Goal: Task Accomplishment & Management: Complete application form

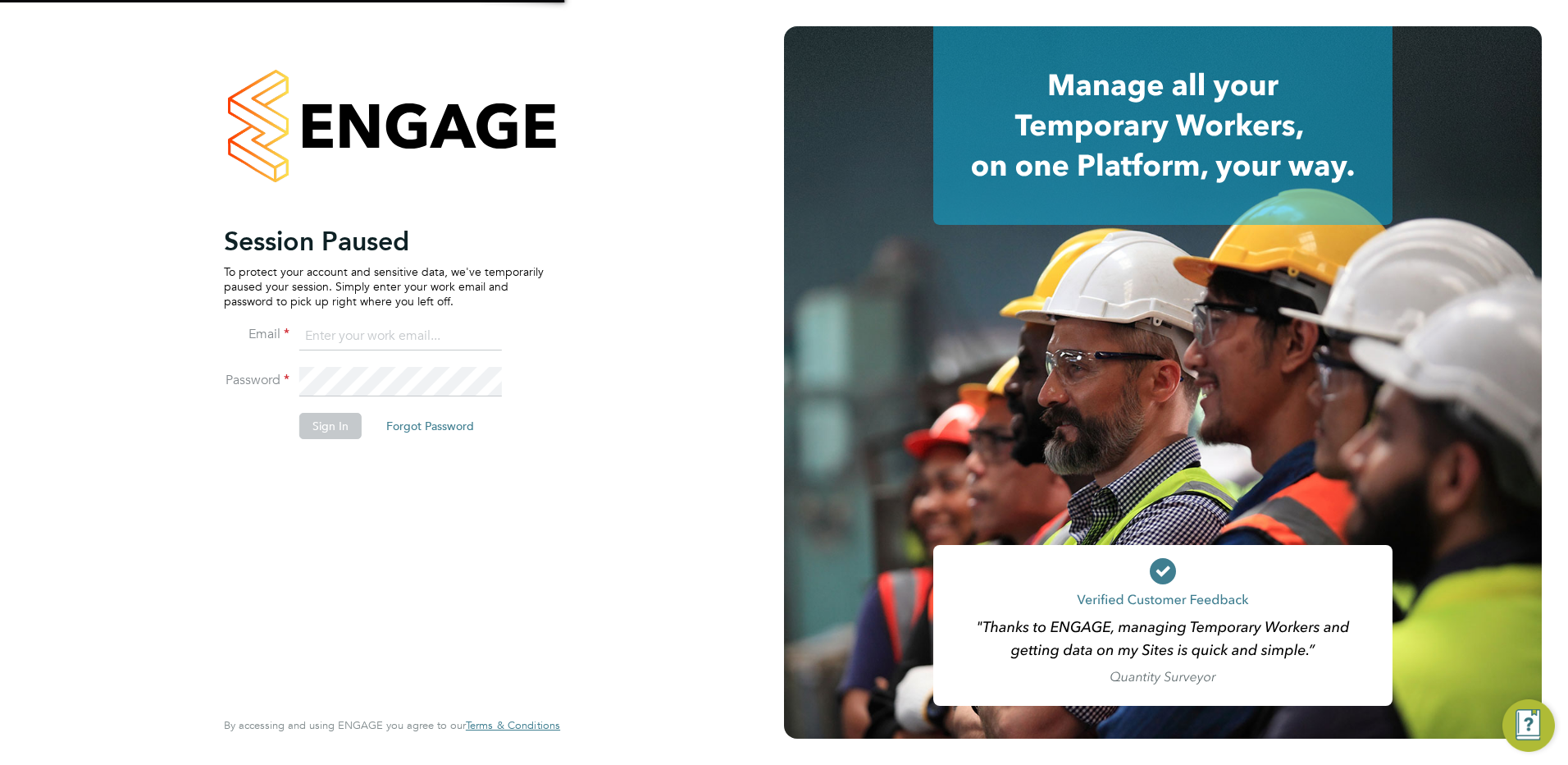
type input "simon.woodcock@vgcgroup.co.uk"
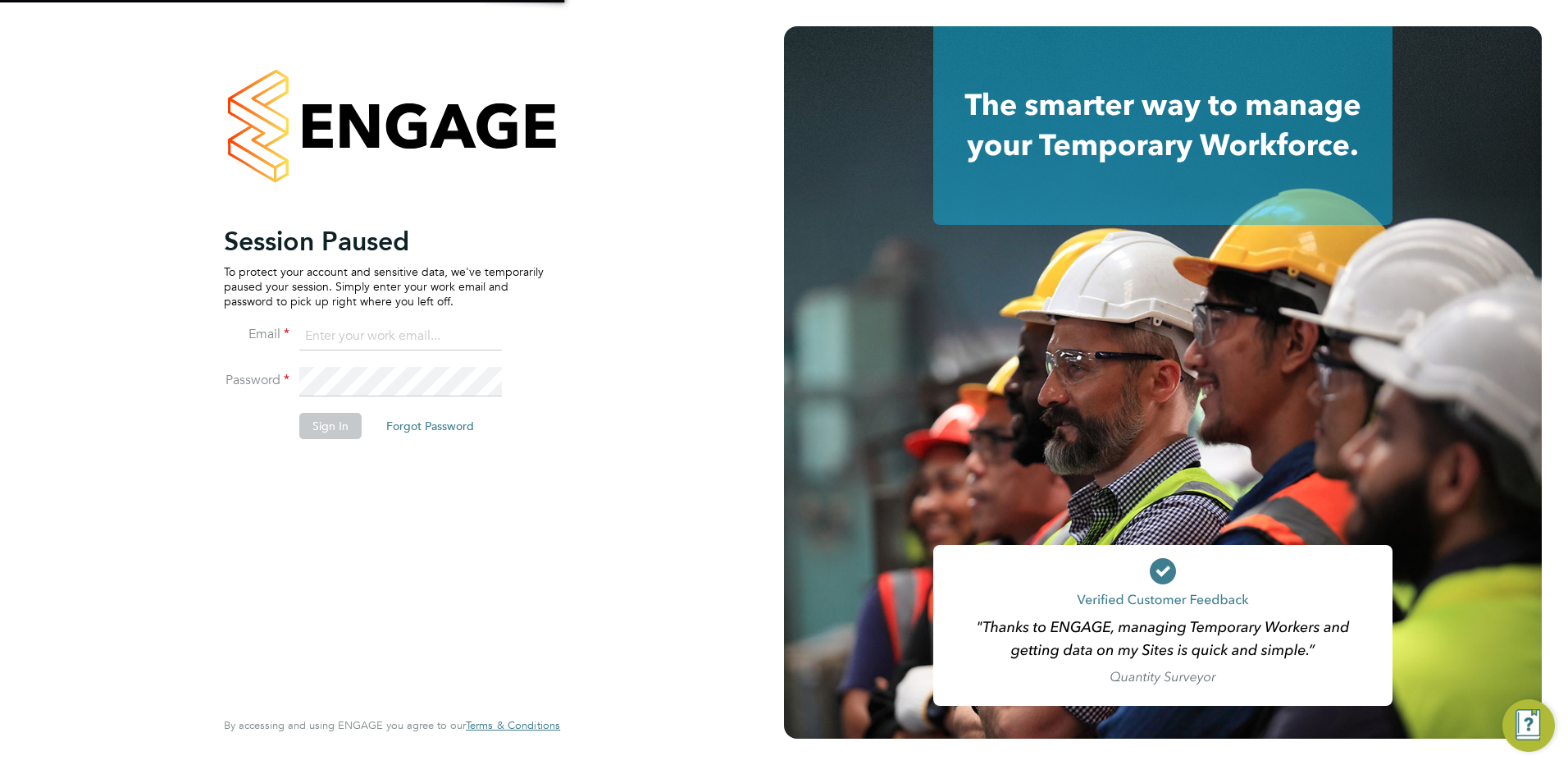
type input "simon.woodcock@vgcgroup.co.uk"
click at [317, 427] on button "Sign In" at bounding box center [331, 425] width 62 height 26
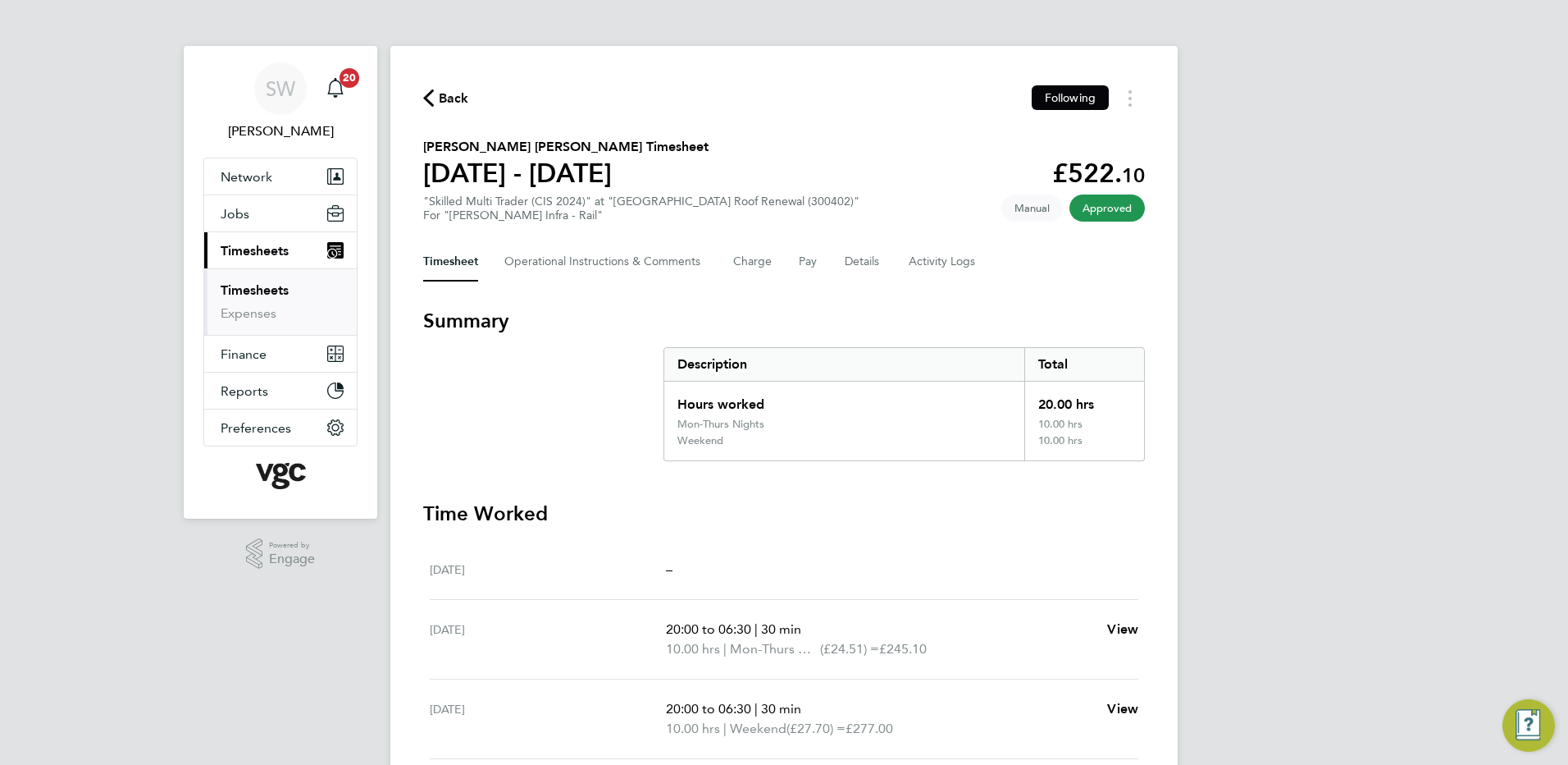
click at [269, 284] on link "Timesheets" at bounding box center [254, 290] width 68 height 16
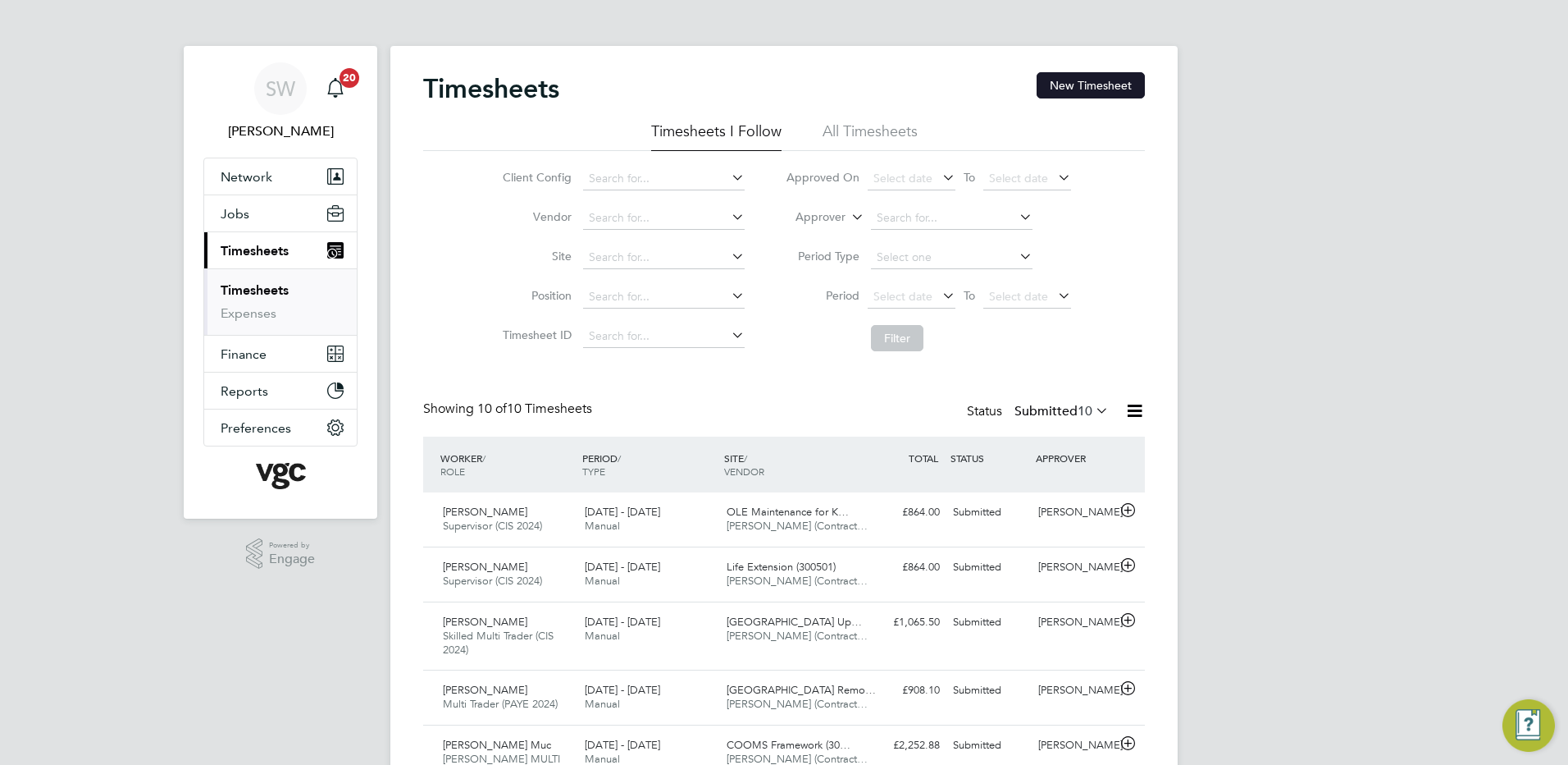
click at [1067, 77] on button "New Timesheet" at bounding box center [1091, 85] width 109 height 26
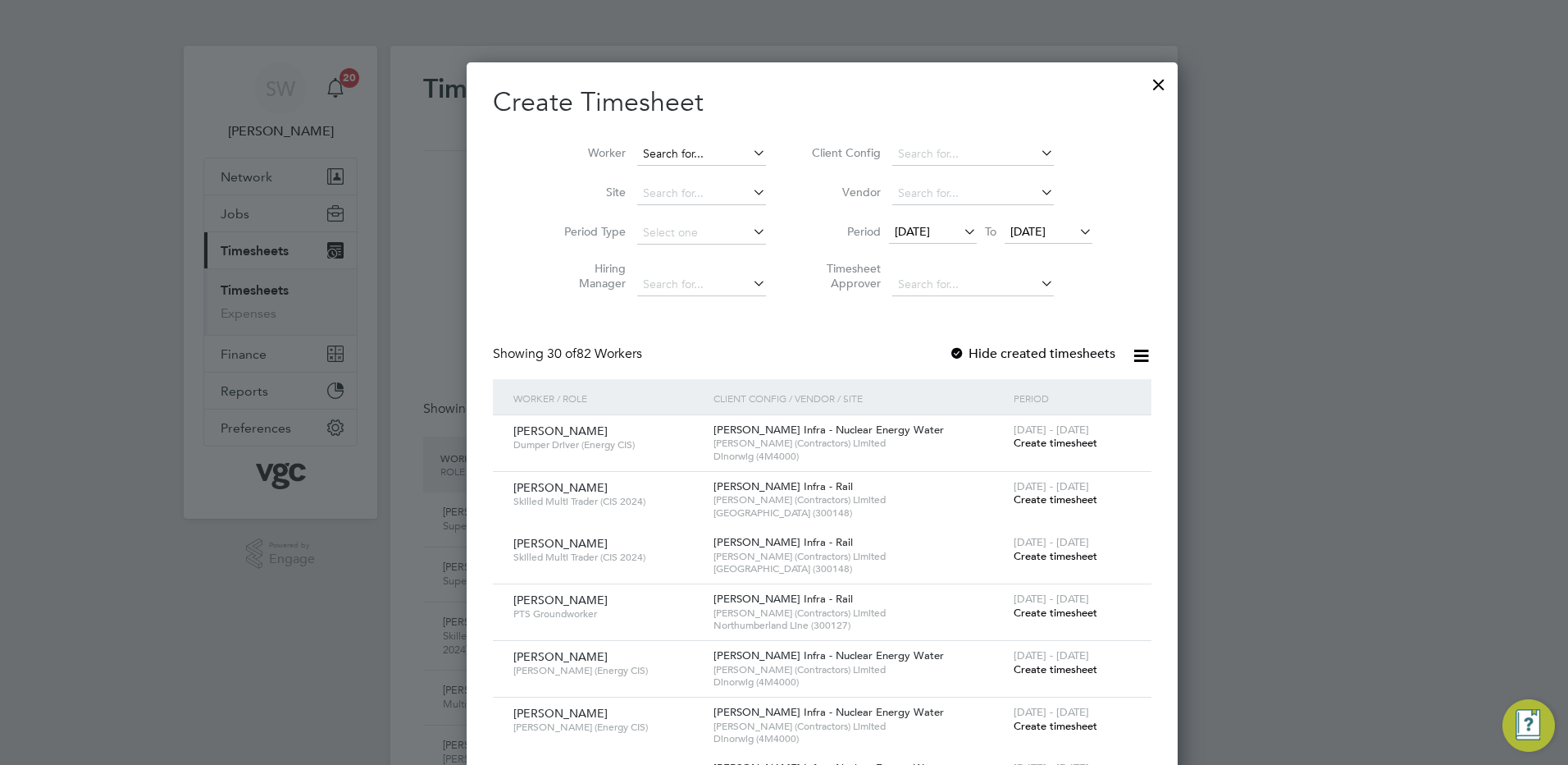
click at [637, 147] on input at bounding box center [701, 153] width 129 height 23
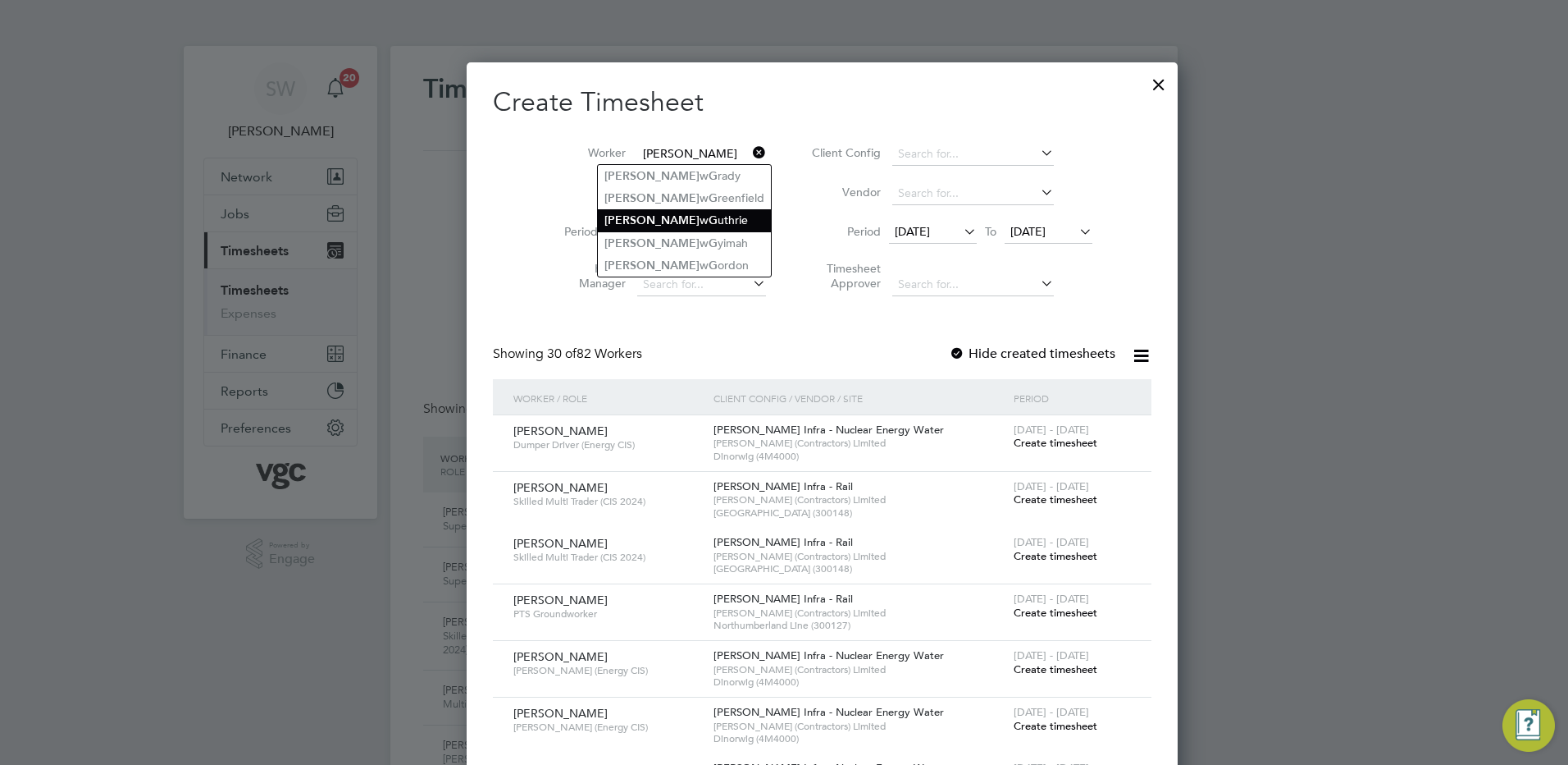
click at [709, 217] on b "G" at bounding box center [713, 220] width 9 height 14
type input "[PERSON_NAME]"
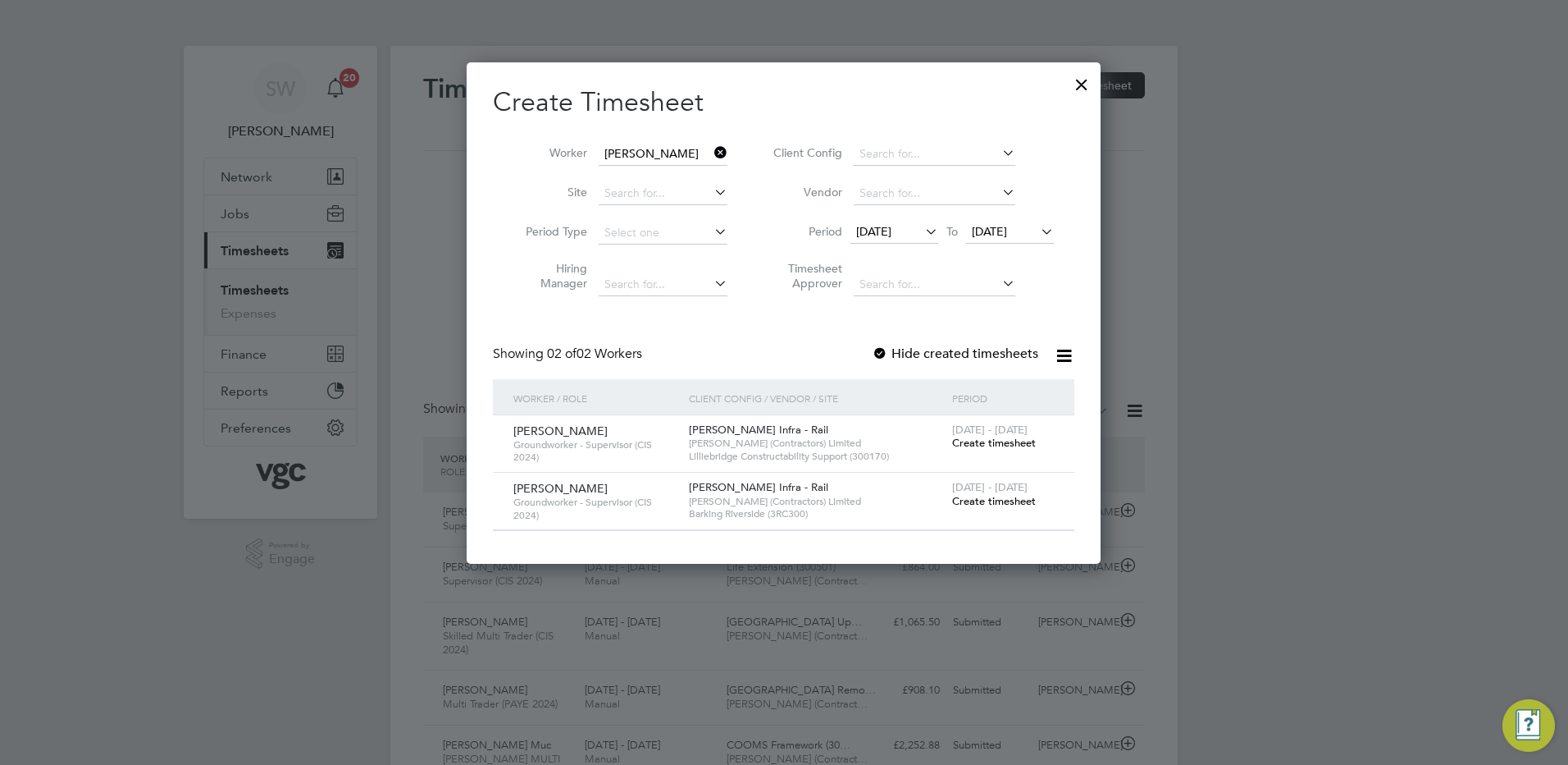
click at [968, 434] on span "[DATE] - [DATE]" at bounding box center [990, 430] width 76 height 14
click at [968, 441] on span "Create timesheet" at bounding box center [994, 442] width 83 height 14
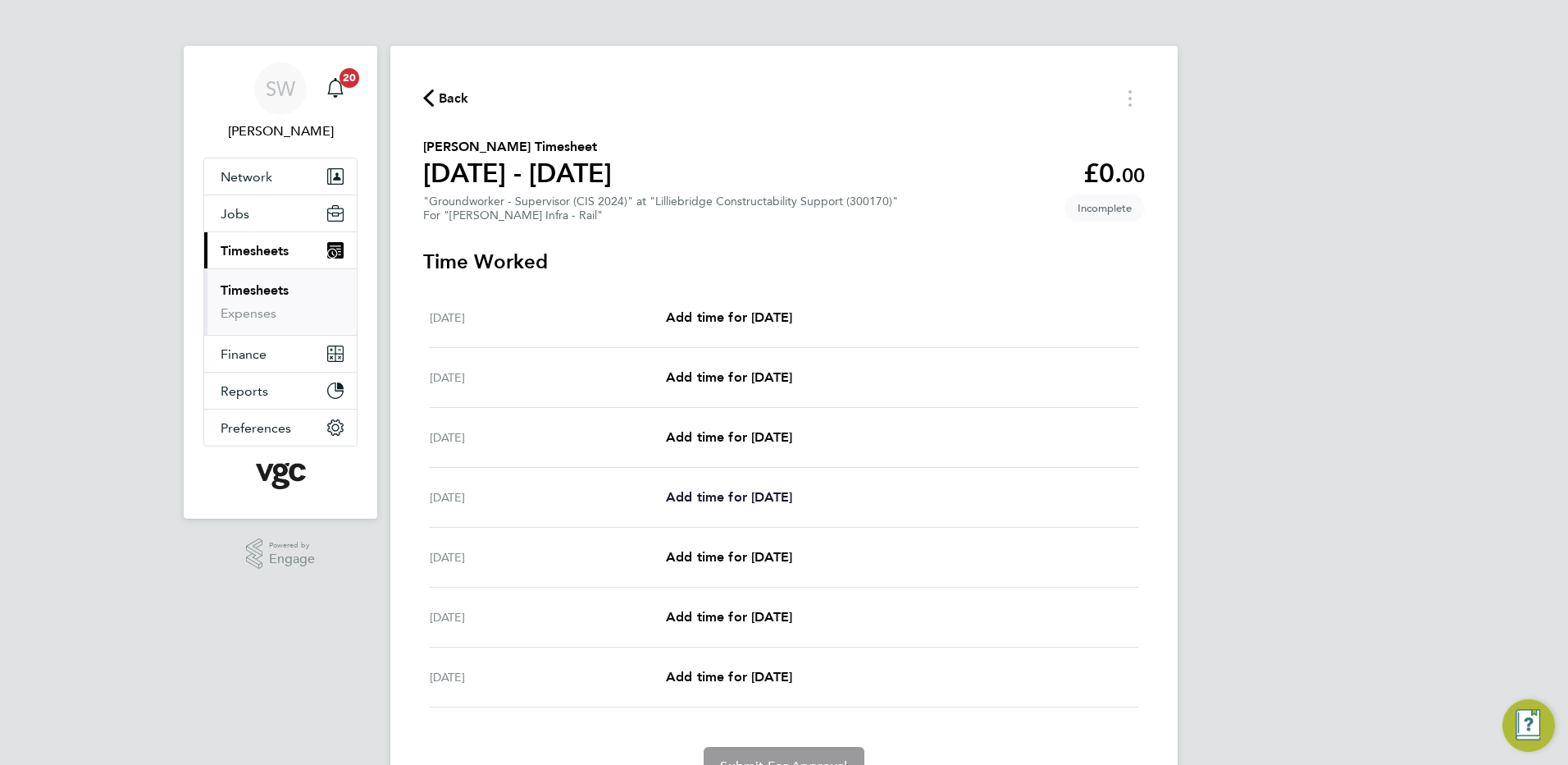
click at [694, 491] on span "Add time for [DATE]" at bounding box center [729, 497] width 126 height 16
select select "30"
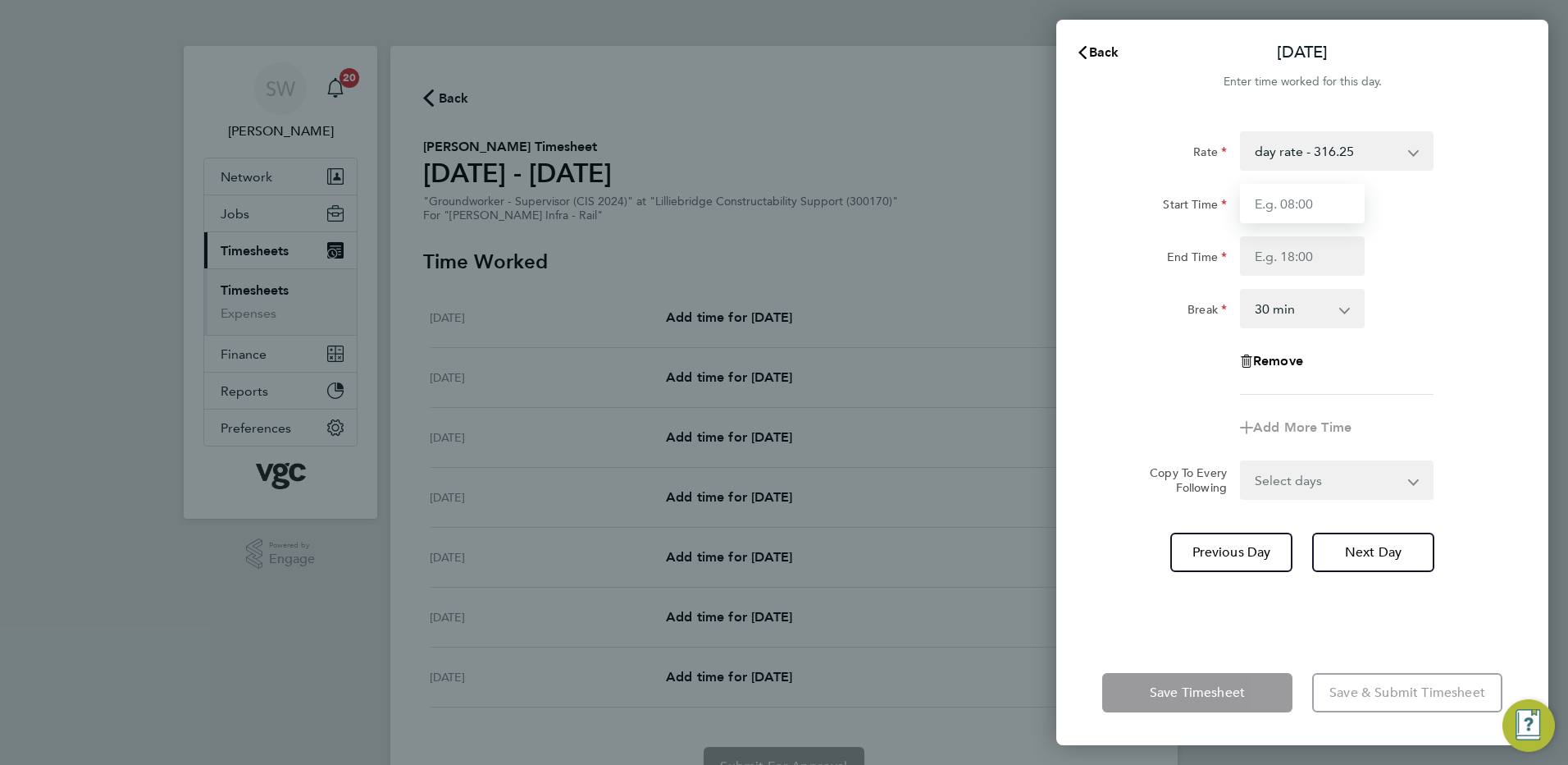
click at [1283, 204] on input "Start Time" at bounding box center [1303, 203] width 125 height 40
type input "07:00"
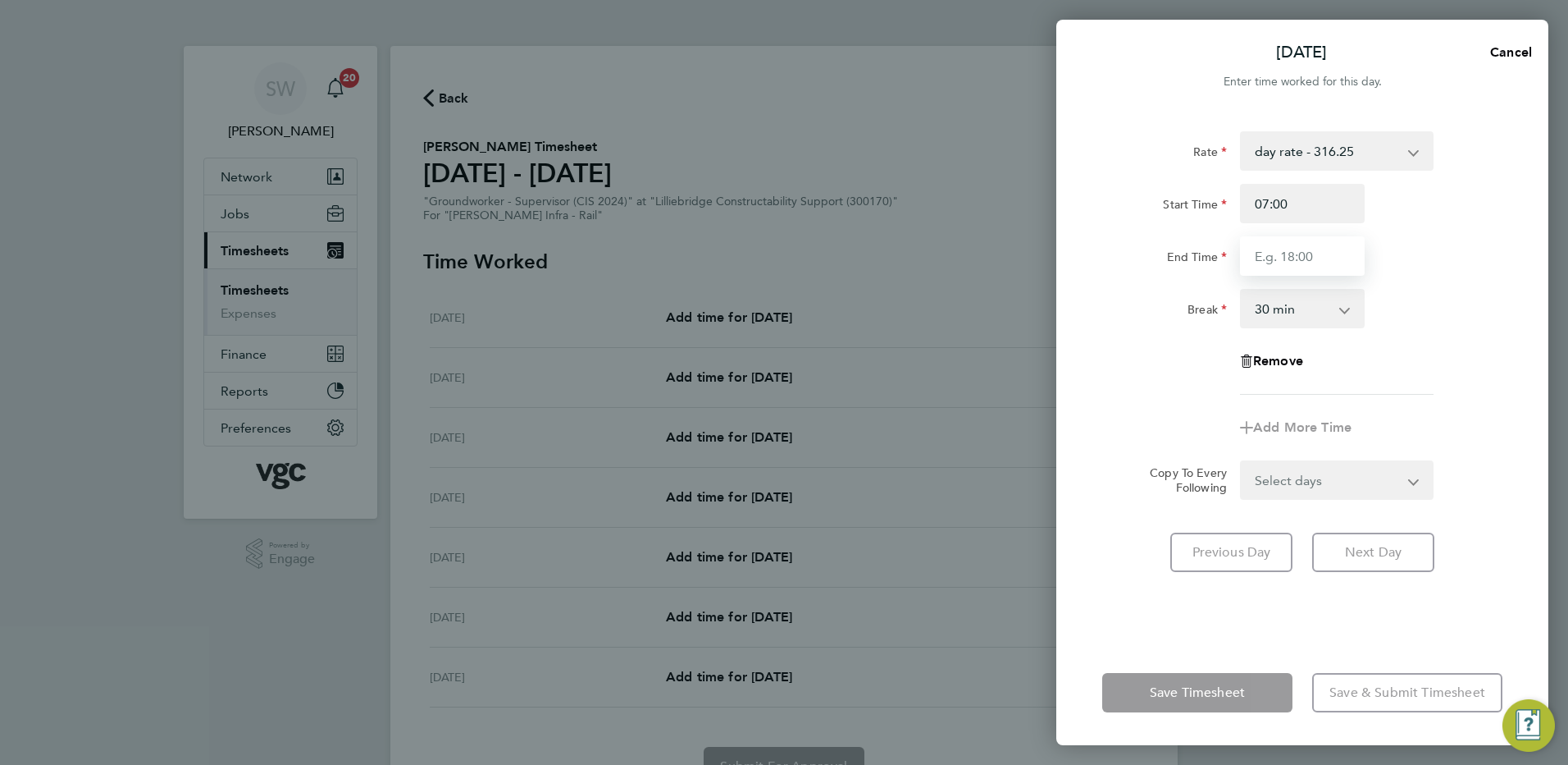
click at [1272, 252] on input "End Time" at bounding box center [1303, 256] width 125 height 40
type input "08:30"
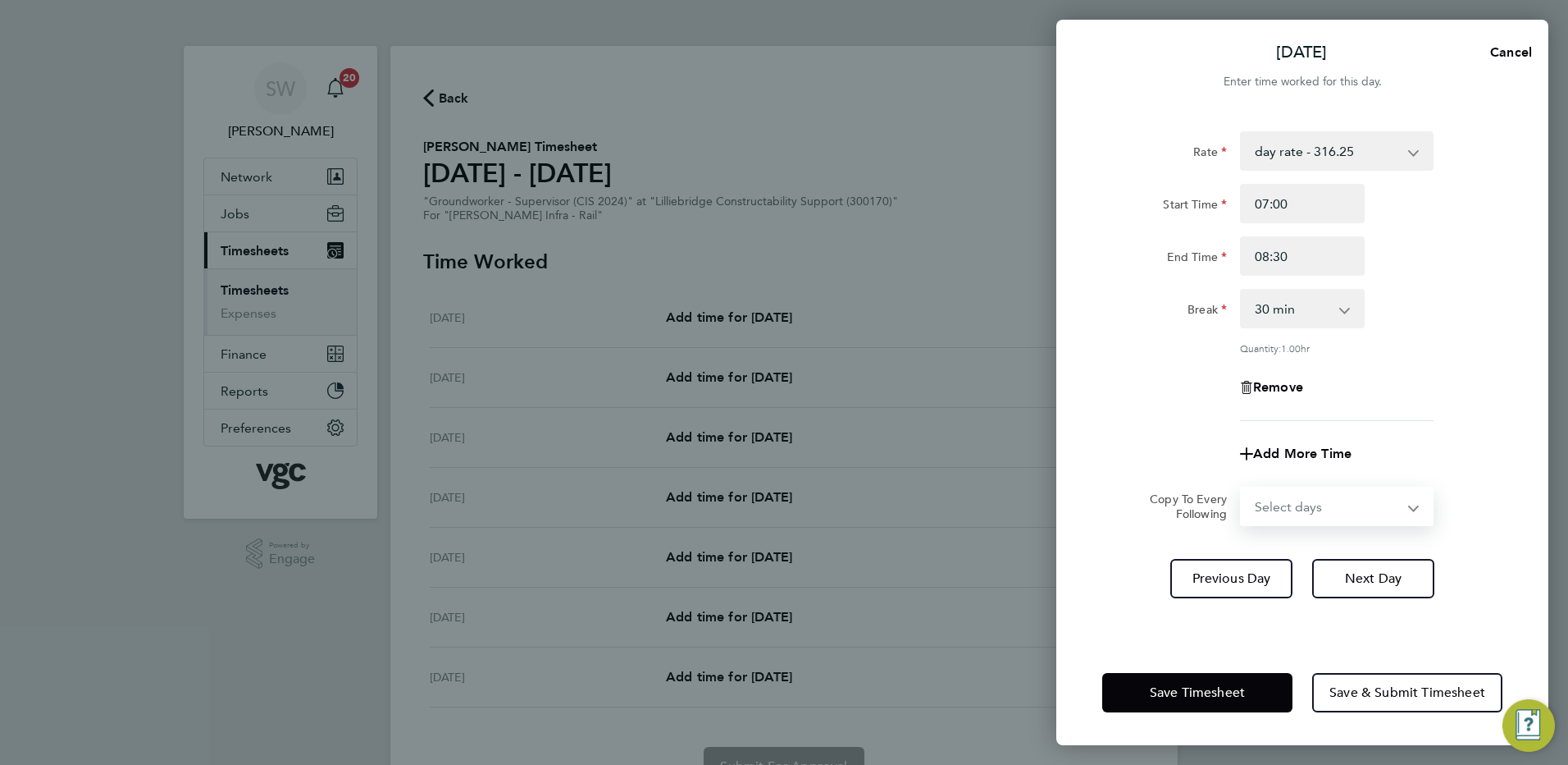
click at [1405, 481] on form "Rate day rate - 316.25 Xmas / [GEOGRAPHIC_DATA] - 47.34 Bank Hol - 35.50 Mon-Th…" at bounding box center [1302, 329] width 400 height 395
select select "WED"
click at [1242, 489] on select "Select days Day [DATE] [DATE] [DATE]" at bounding box center [1328, 506] width 173 height 36
select select "[DATE]"
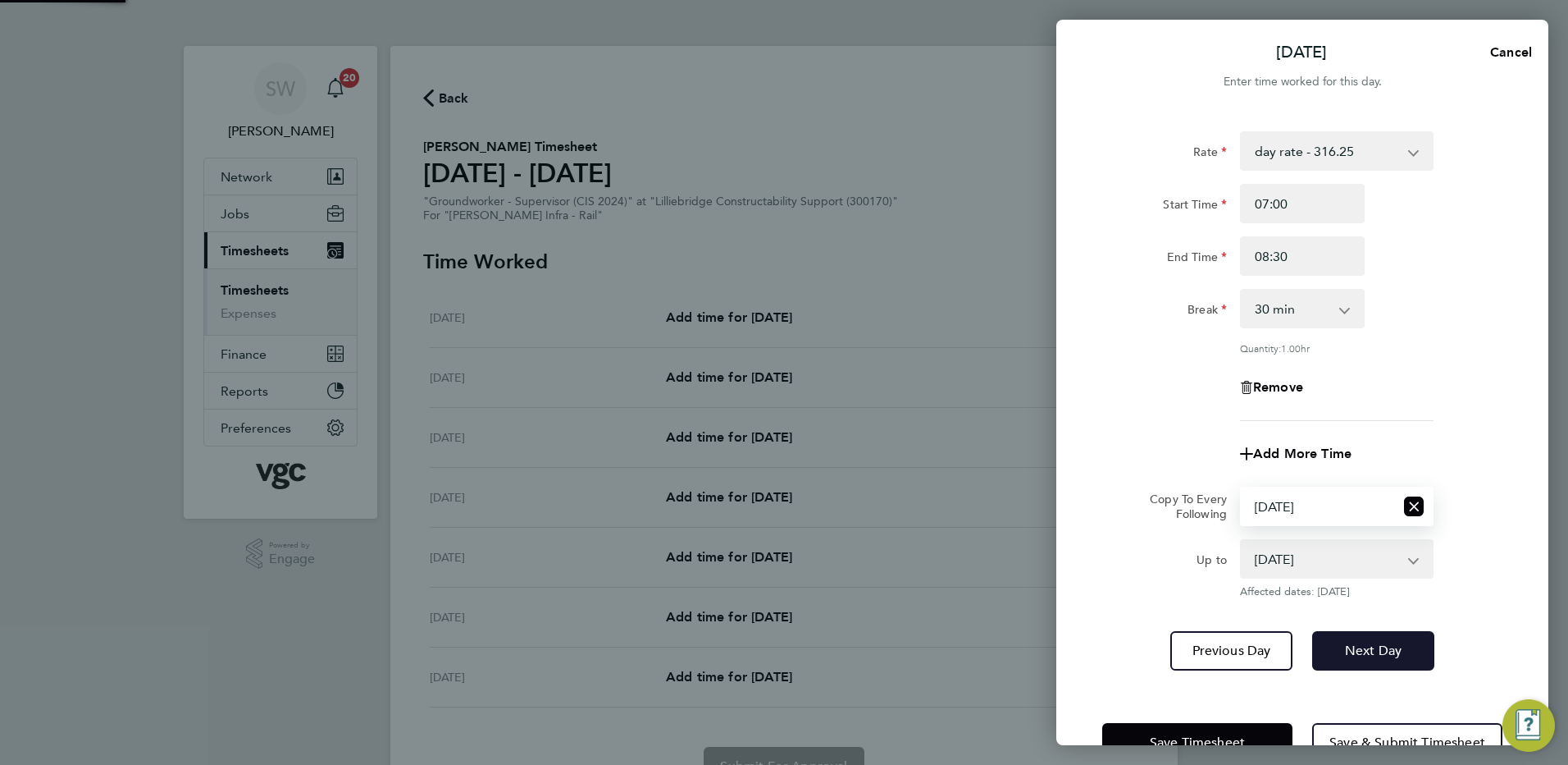
click at [1349, 643] on span "Next Day" at bounding box center [1373, 650] width 56 height 16
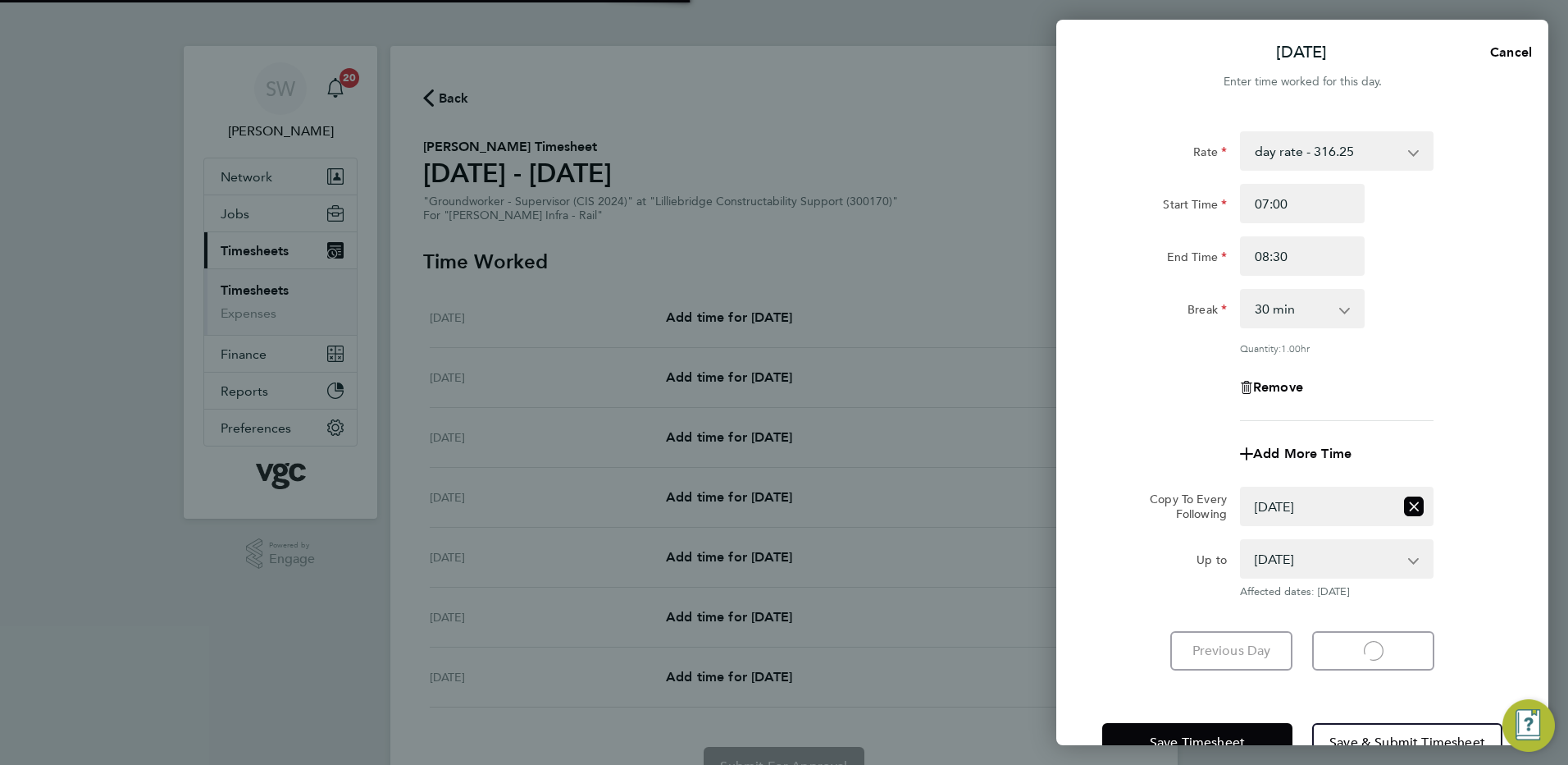
select select "30"
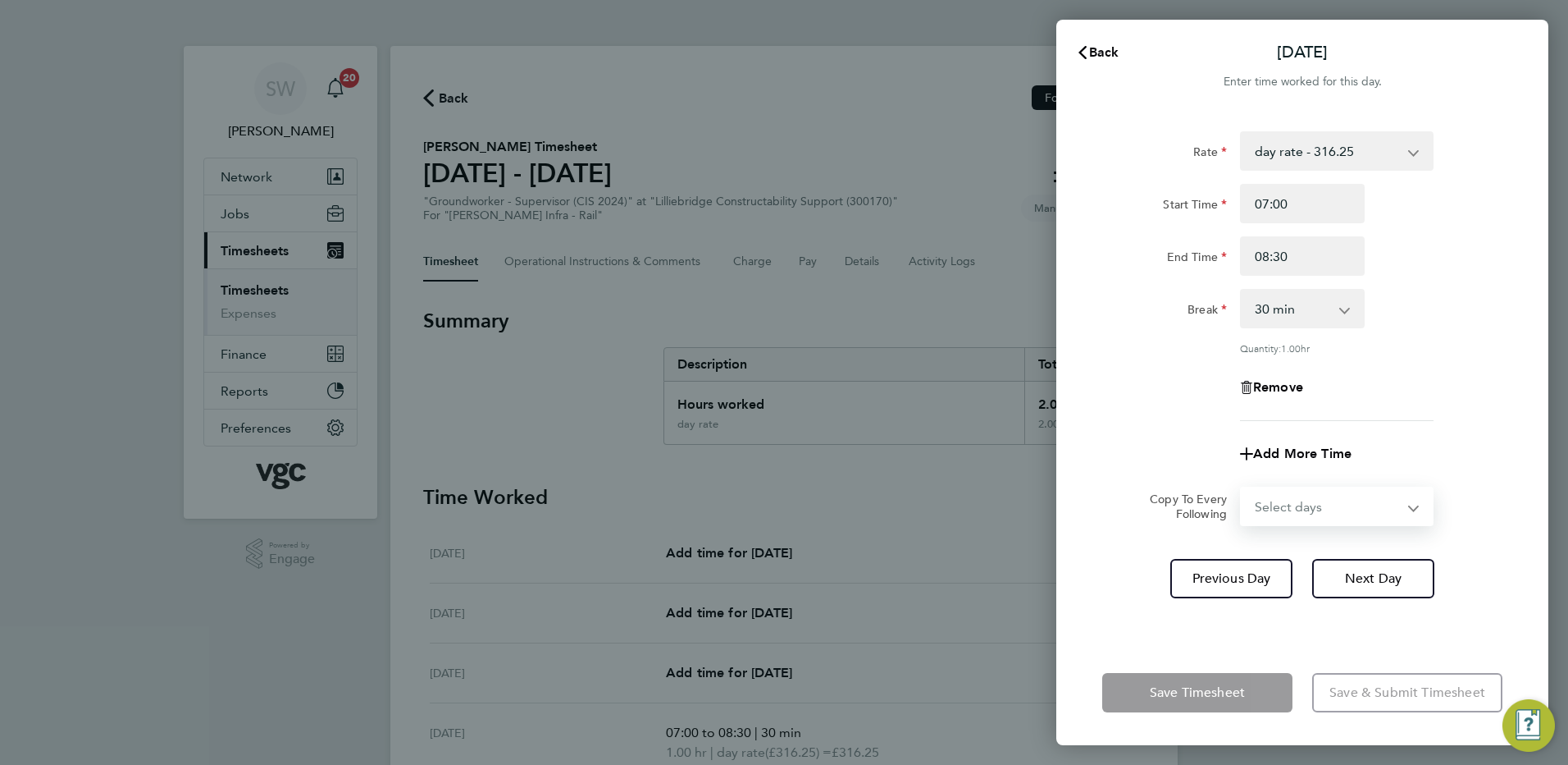
click at [1404, 506] on select "Select days Day [DATE] [DATE]" at bounding box center [1328, 506] width 173 height 36
select select "THU"
click at [1242, 489] on select "Select days Day [DATE] [DATE]" at bounding box center [1328, 506] width 173 height 36
select select "[DATE]"
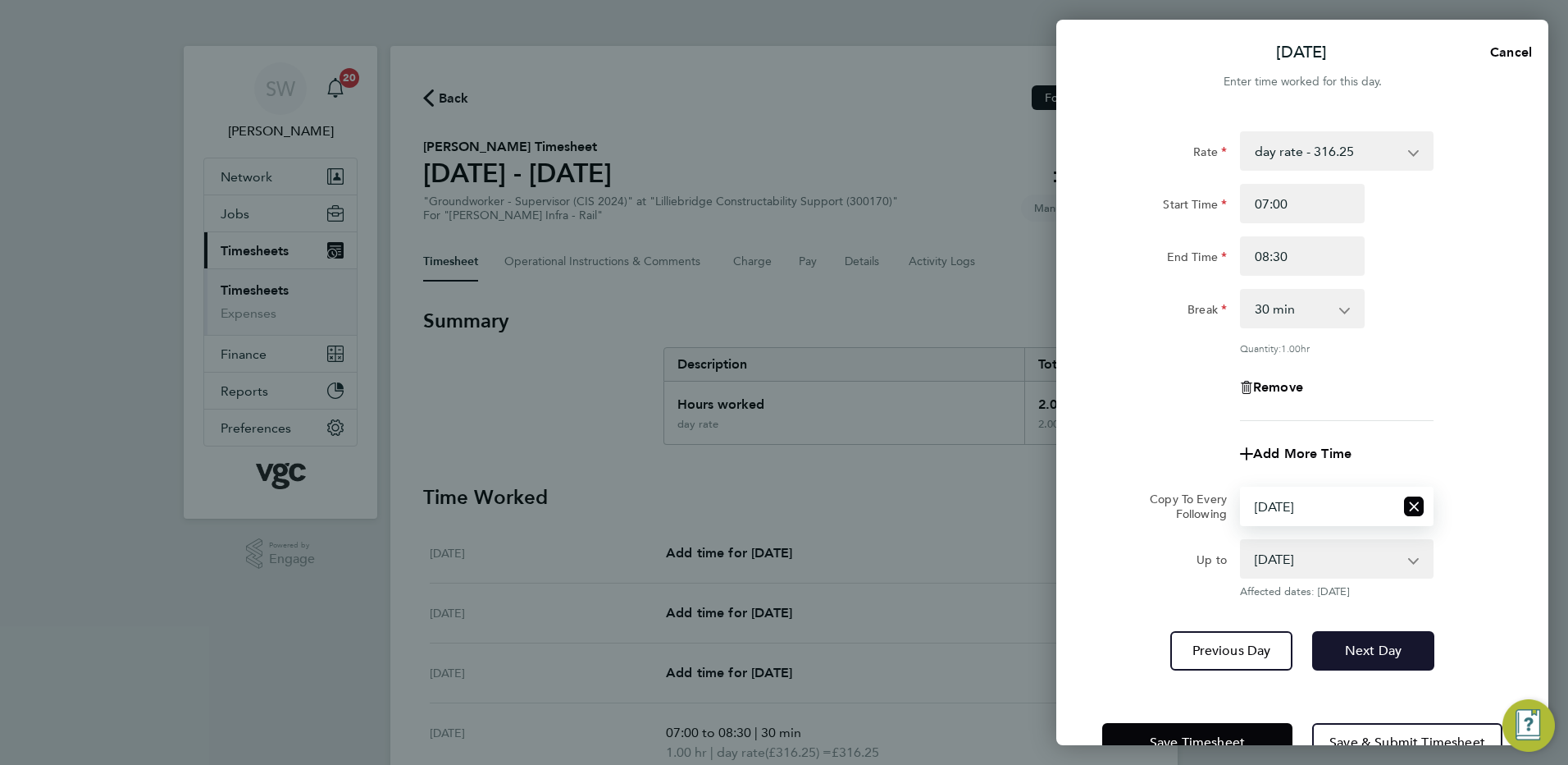
click at [1382, 644] on span "Next Day" at bounding box center [1373, 650] width 56 height 16
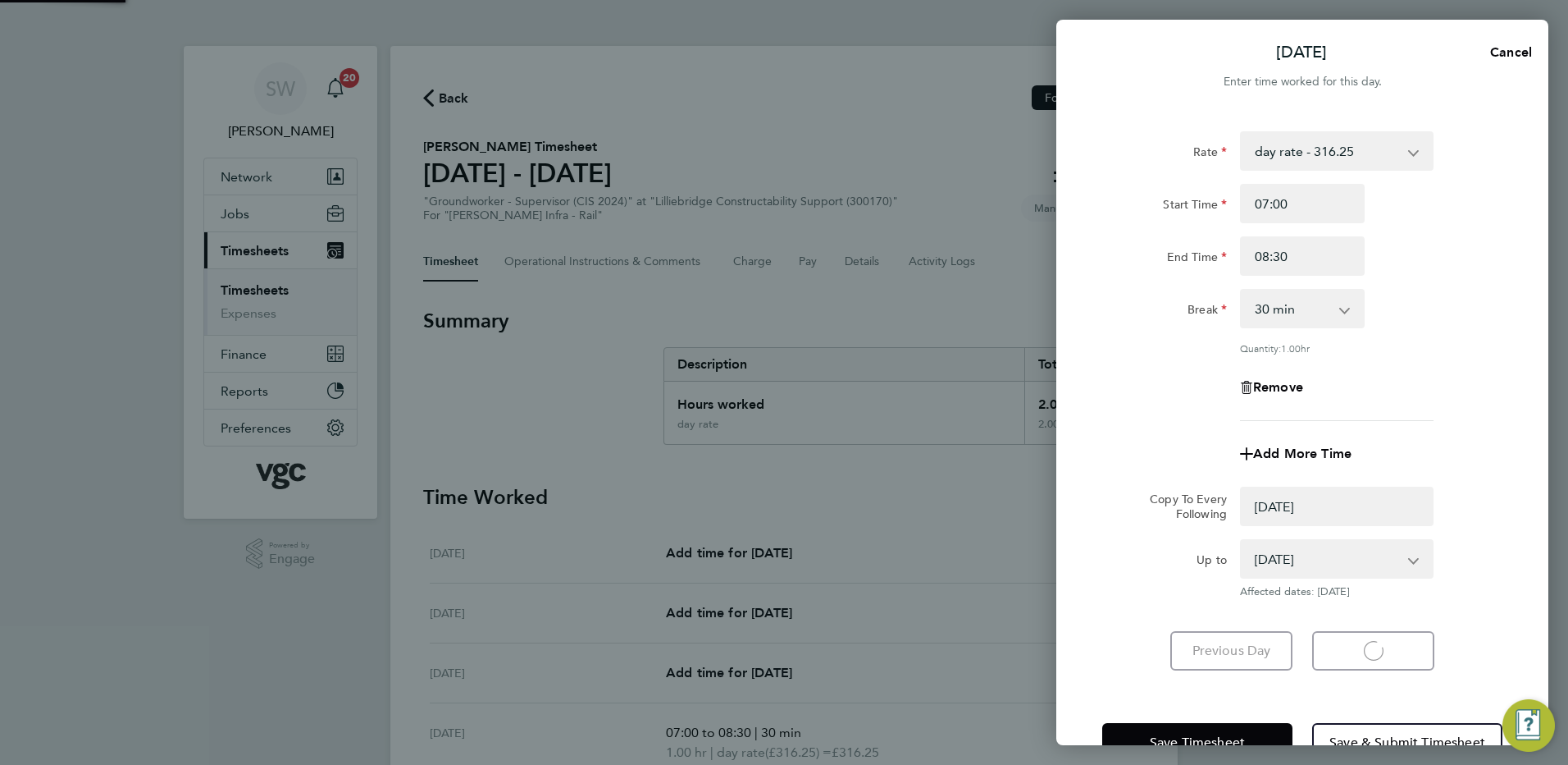
select select "0: null"
select select "30"
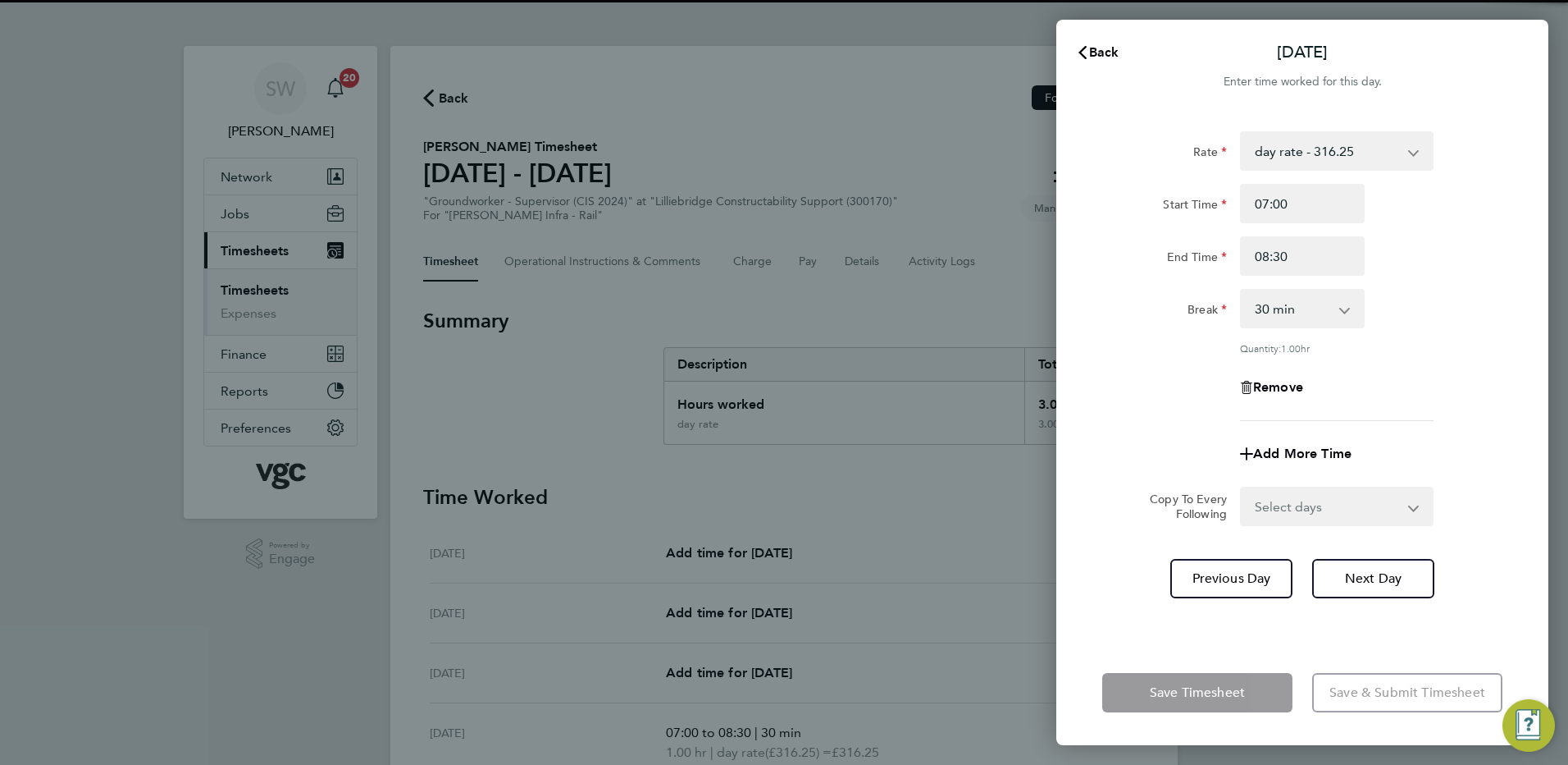
click at [1409, 507] on select "Select days [DATE]" at bounding box center [1328, 506] width 173 height 36
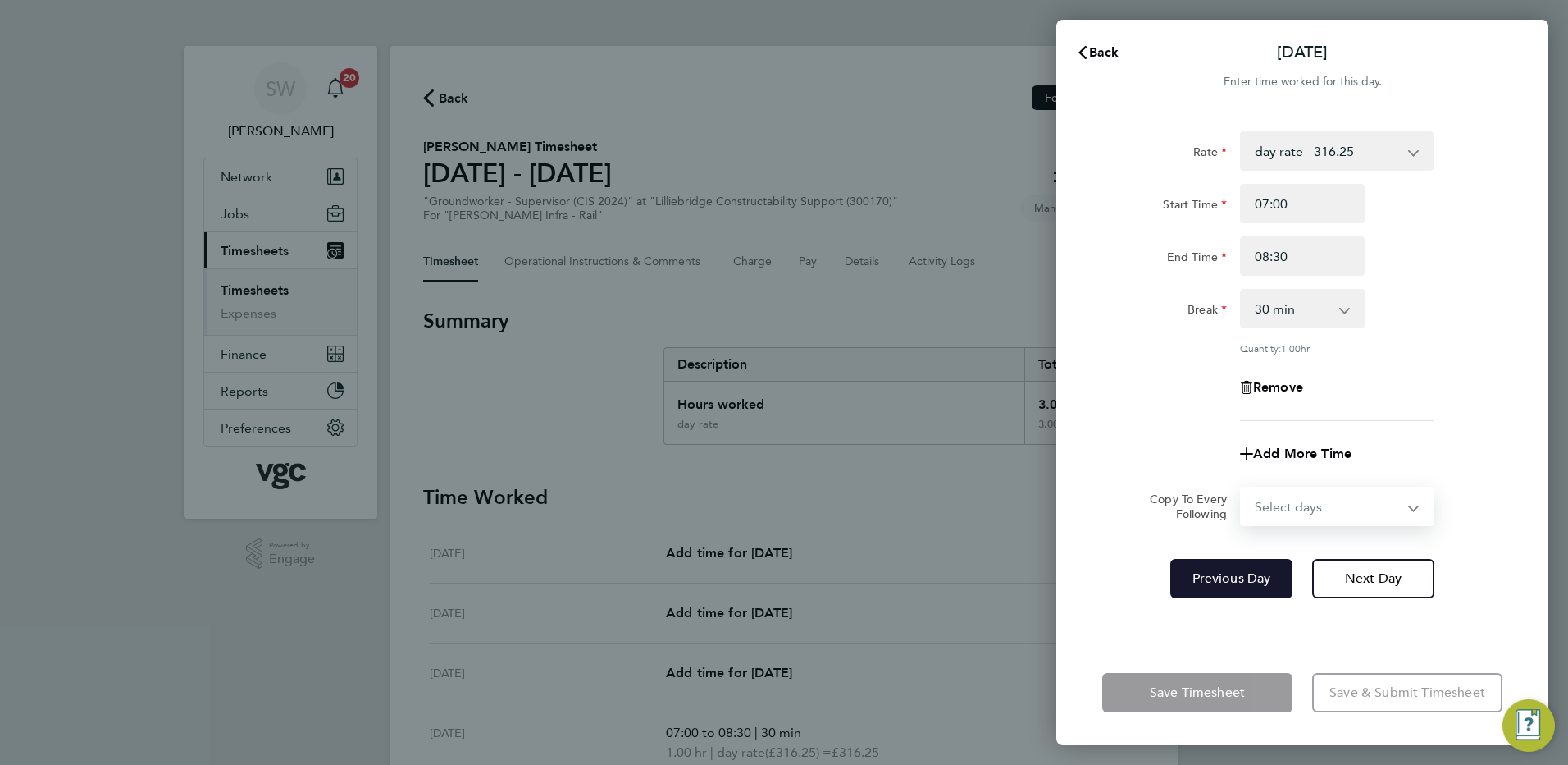
select select "FRI"
click at [1242, 489] on select "Select days [DATE]" at bounding box center [1328, 506] width 173 height 36
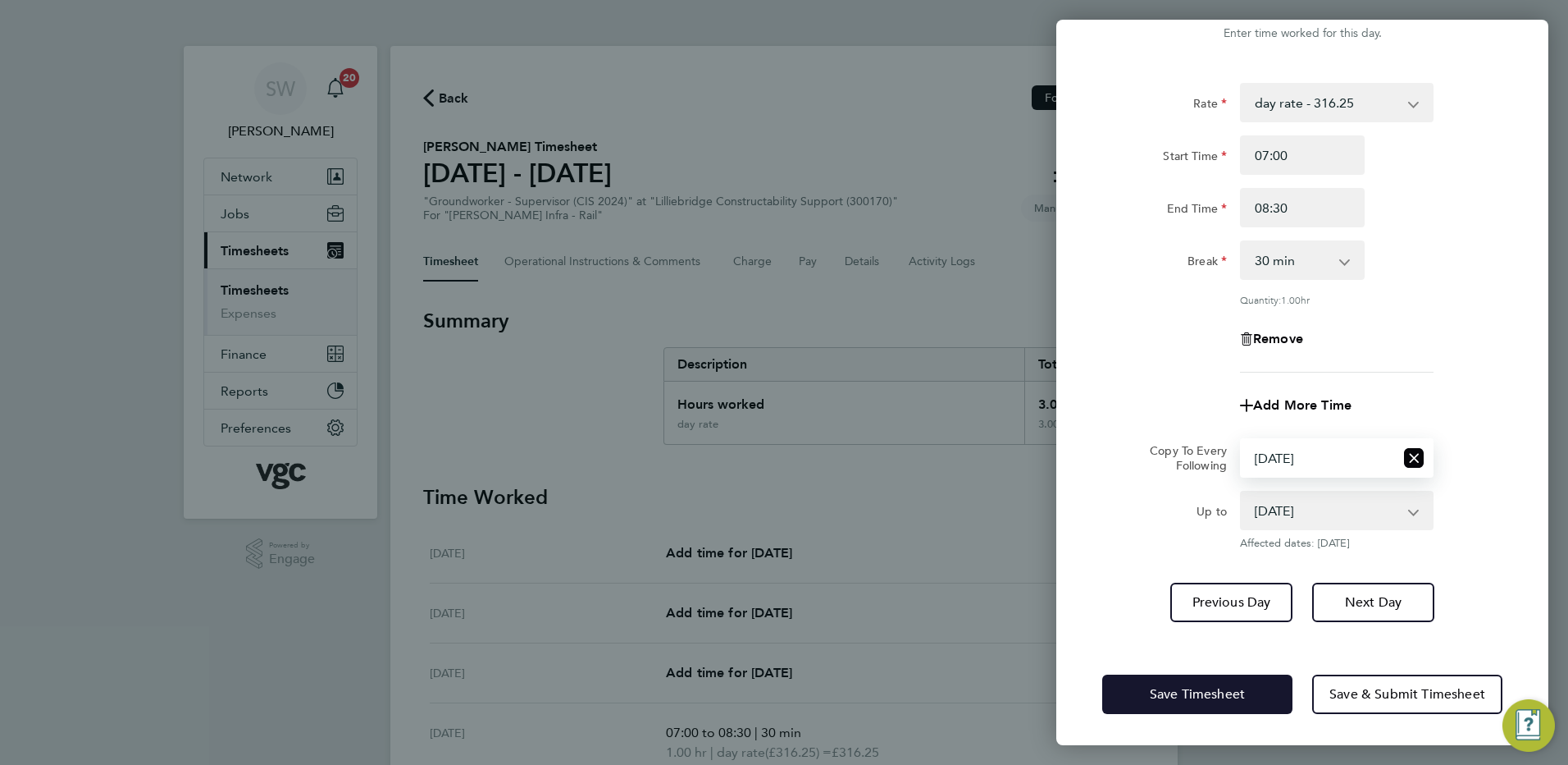
click at [1150, 689] on span "Save Timesheet" at bounding box center [1197, 693] width 95 height 16
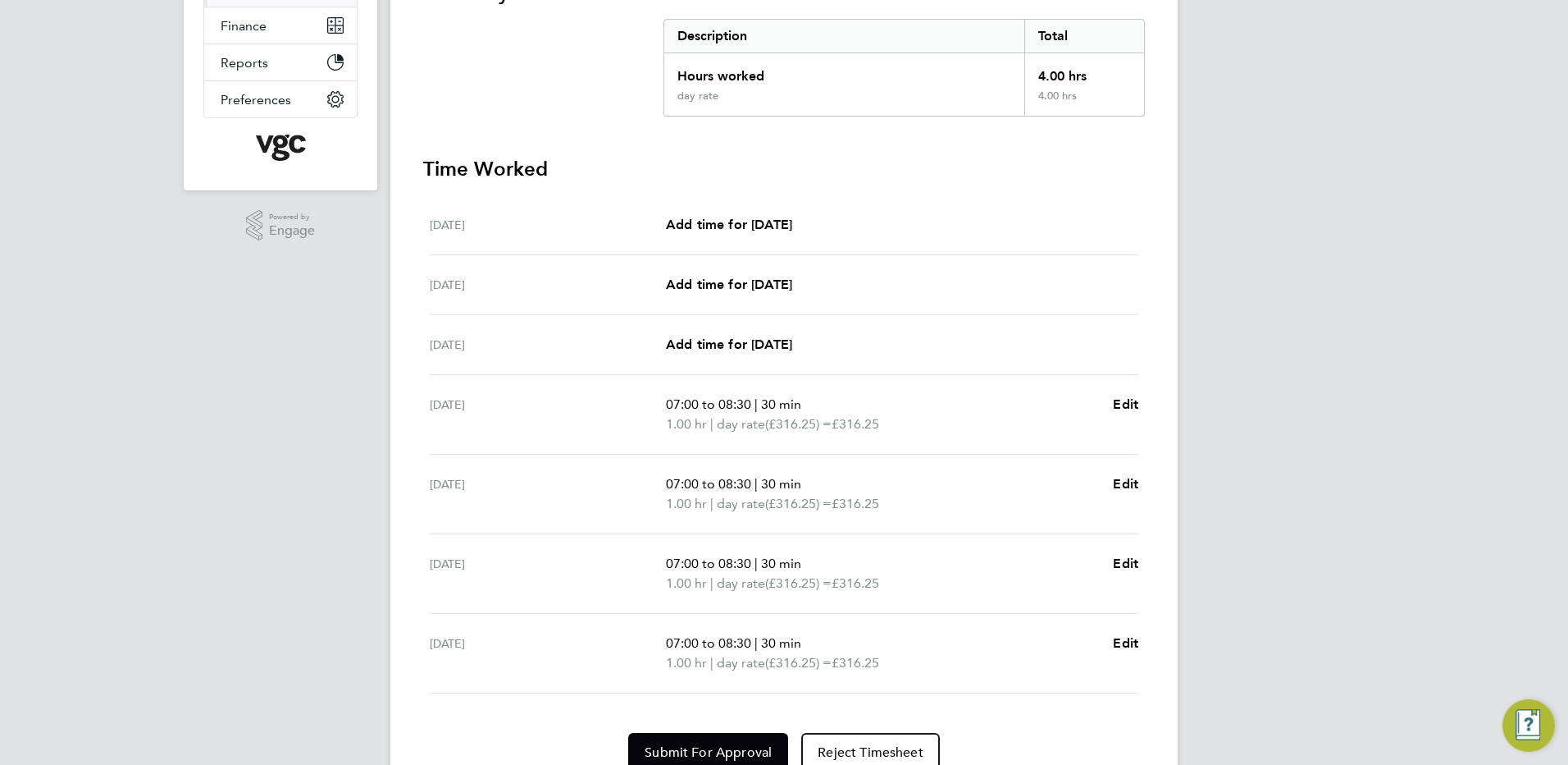
click at [765, 651] on p "07:00 to 08:30 | 30 min" at bounding box center [883, 643] width 434 height 19
click at [1120, 641] on span "Edit" at bounding box center [1126, 643] width 25 height 16
select select "30"
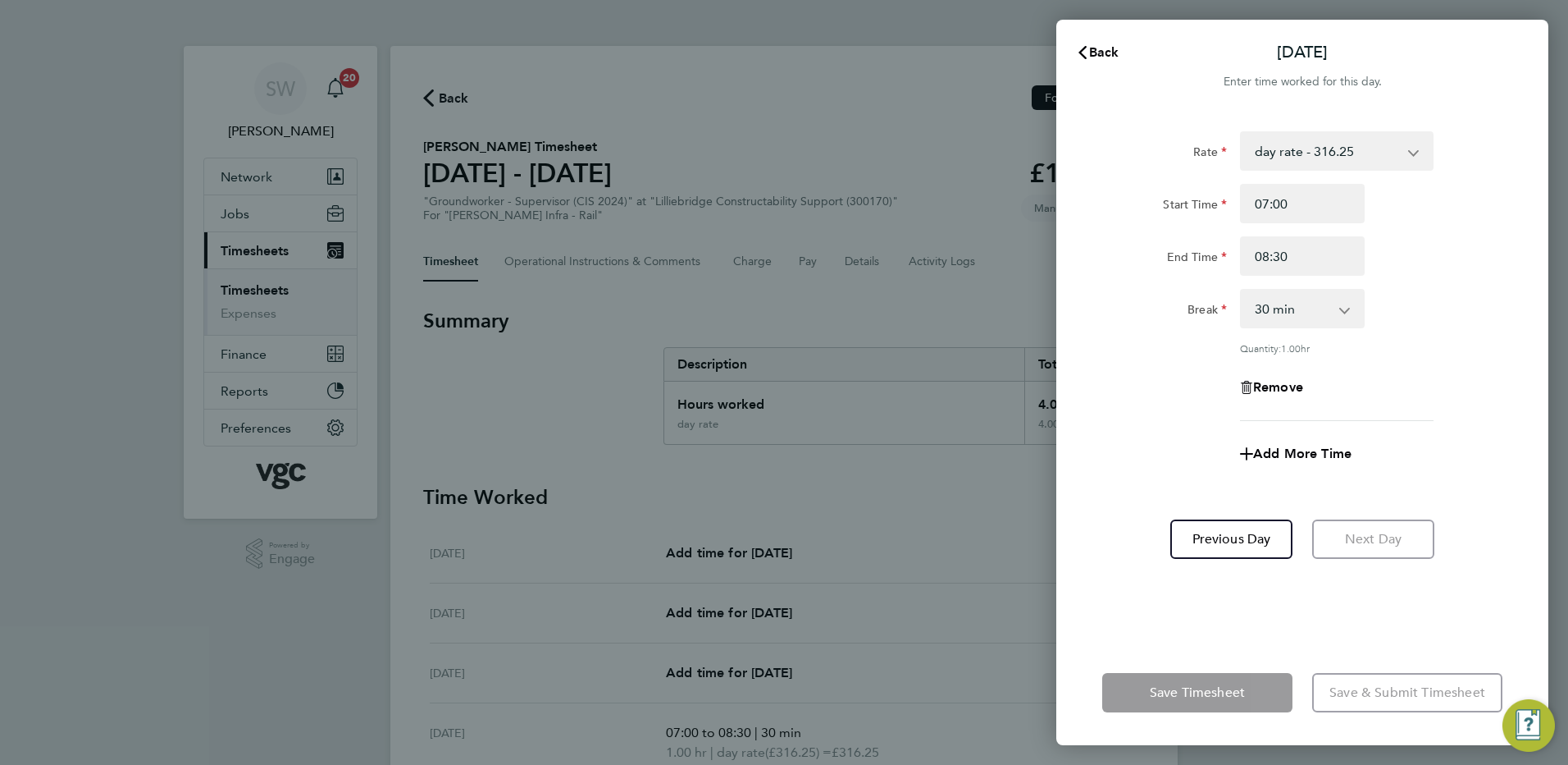
click at [1413, 148] on app-icon-cross-button at bounding box center [1421, 151] width 19 height 36
click at [1407, 154] on select "day rate - 316.25 Xmas / NY - 47.34 Bank Hol - 35.50 Mon-Thurs Nights - 27.22 W…" at bounding box center [1327, 151] width 171 height 36
select select "30"
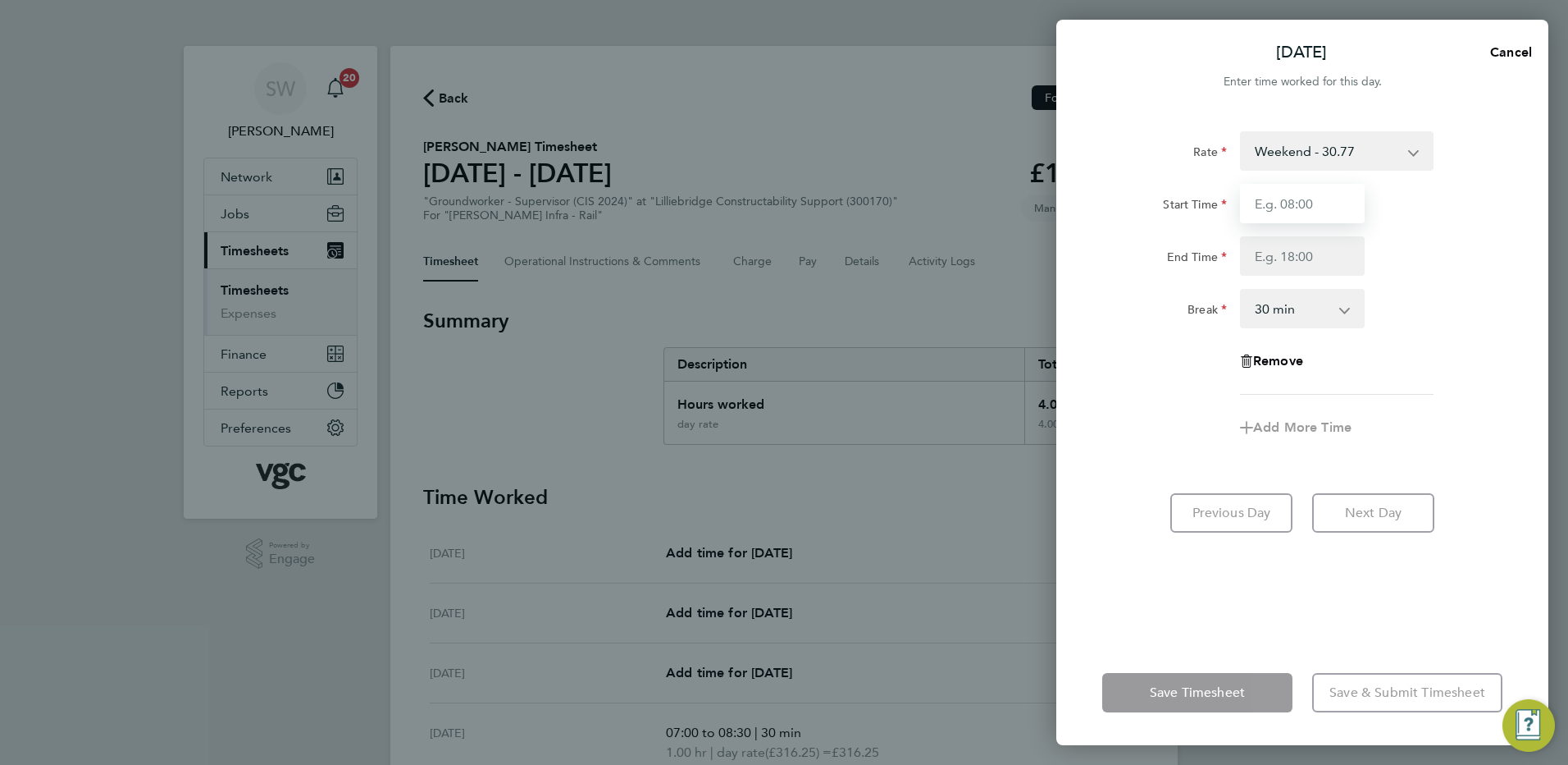
click at [1280, 205] on input "Start Time" at bounding box center [1303, 203] width 125 height 40
type input "20:00"
click at [1282, 247] on input "End Time" at bounding box center [1303, 256] width 125 height 40
type input "08:30"
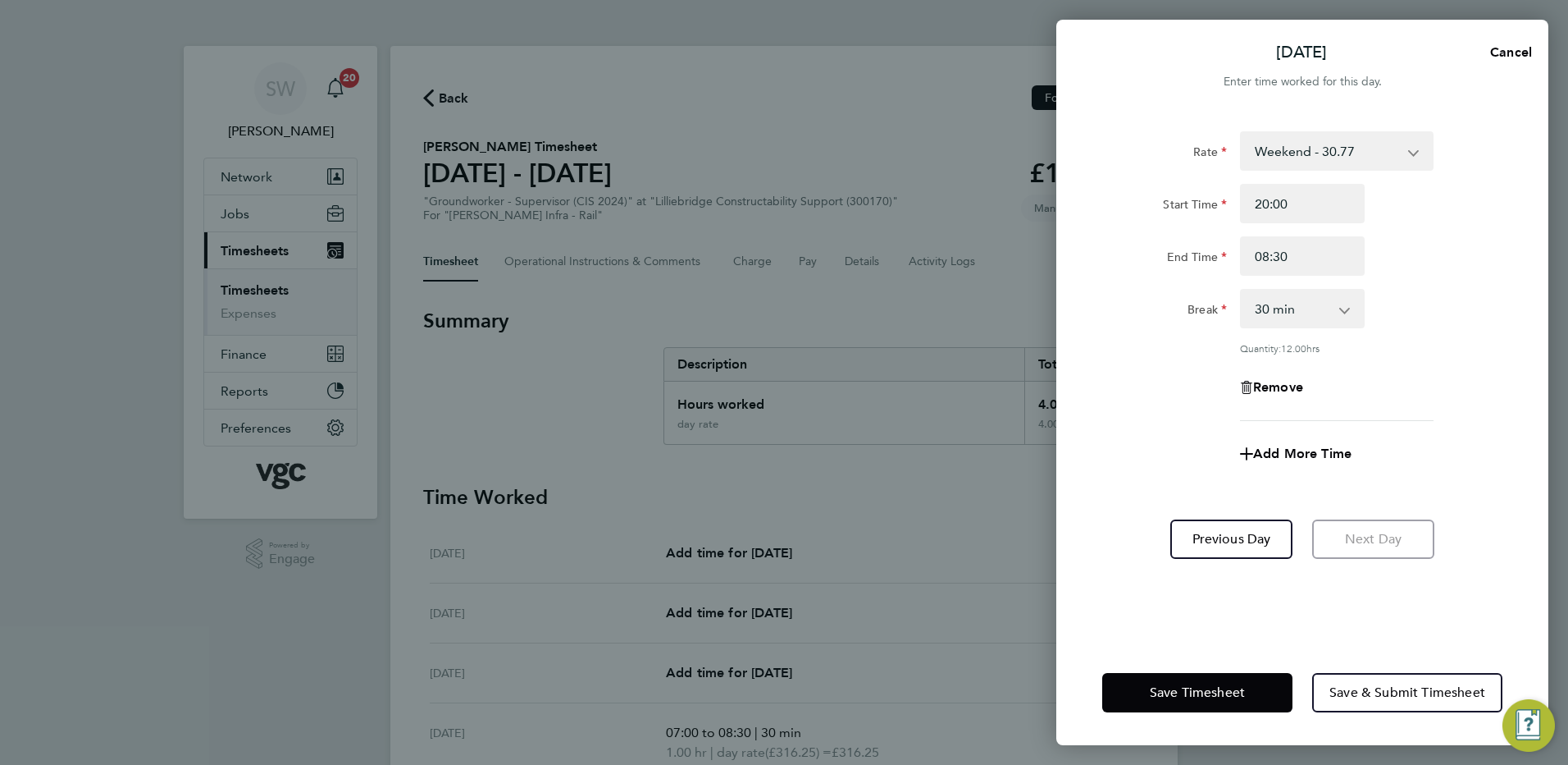
click at [1187, 581] on div "Rate Weekend - 30.77 day rate - 316.25 Xmas / [GEOGRAPHIC_DATA] - 47.34 Bank Ho…" at bounding box center [1303, 375] width 492 height 528
click at [1156, 695] on span "Save Timesheet" at bounding box center [1197, 692] width 95 height 16
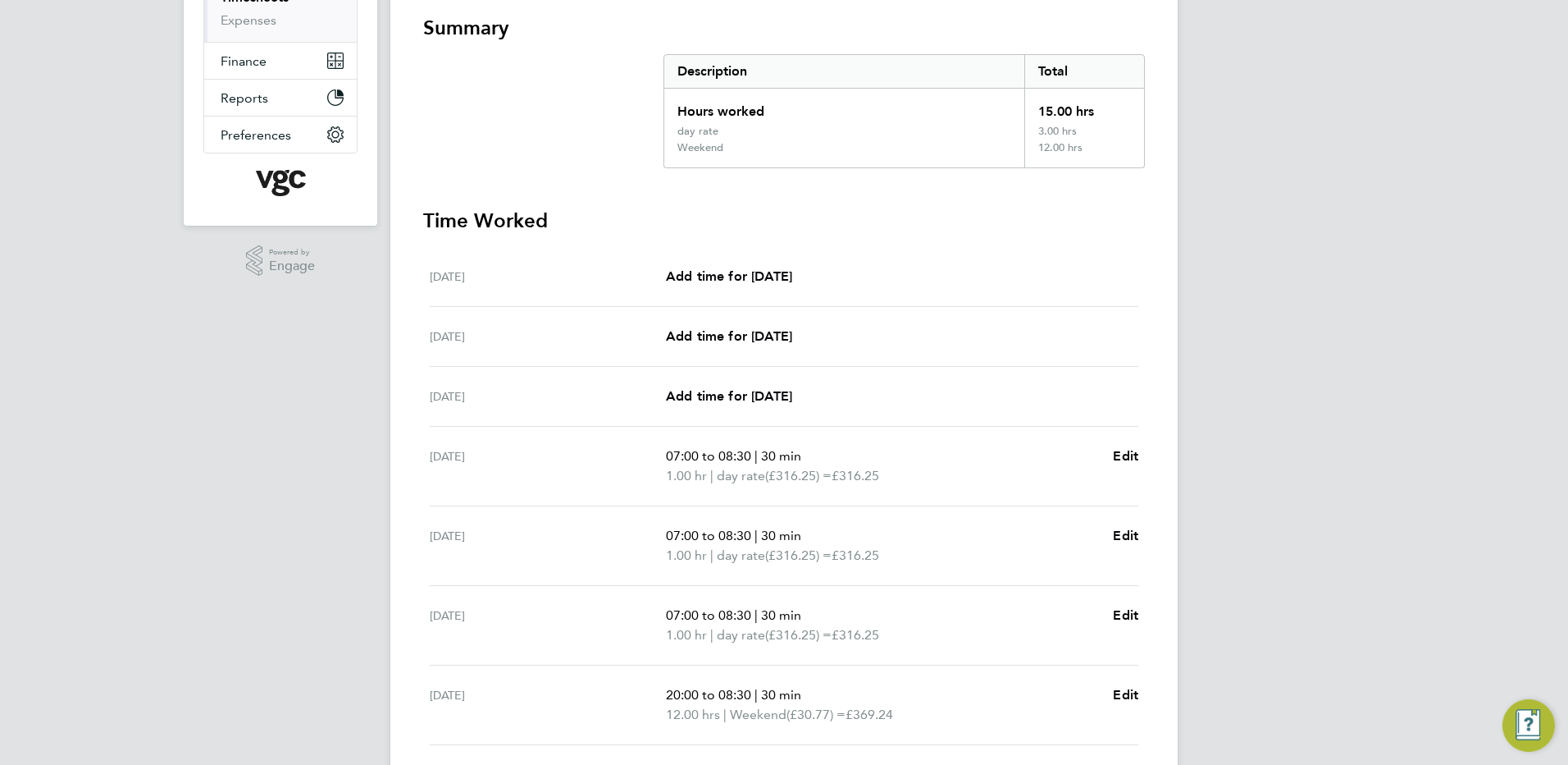
scroll to position [410, 0]
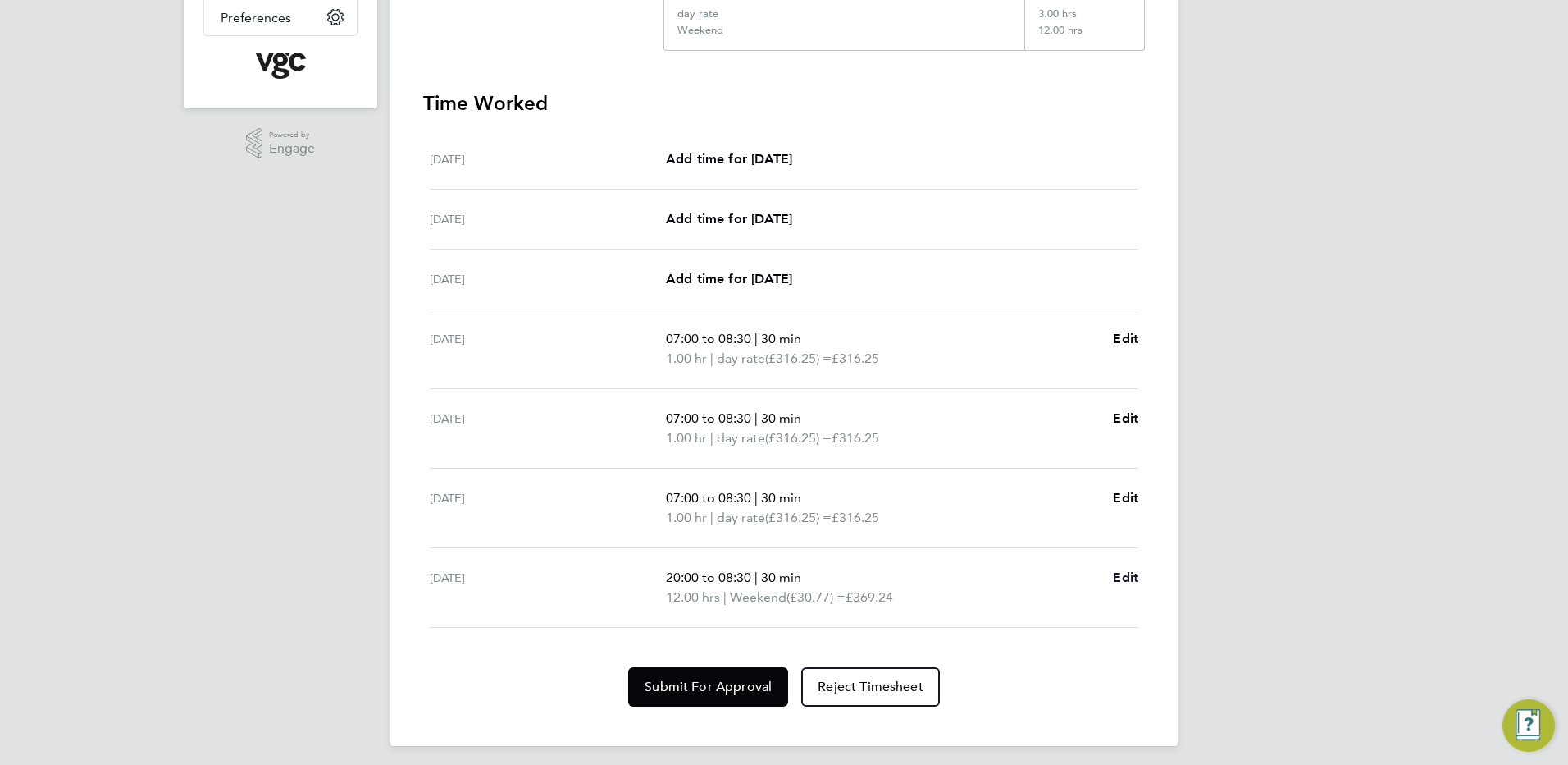
click at [1127, 575] on span "Edit" at bounding box center [1126, 577] width 25 height 16
select select "30"
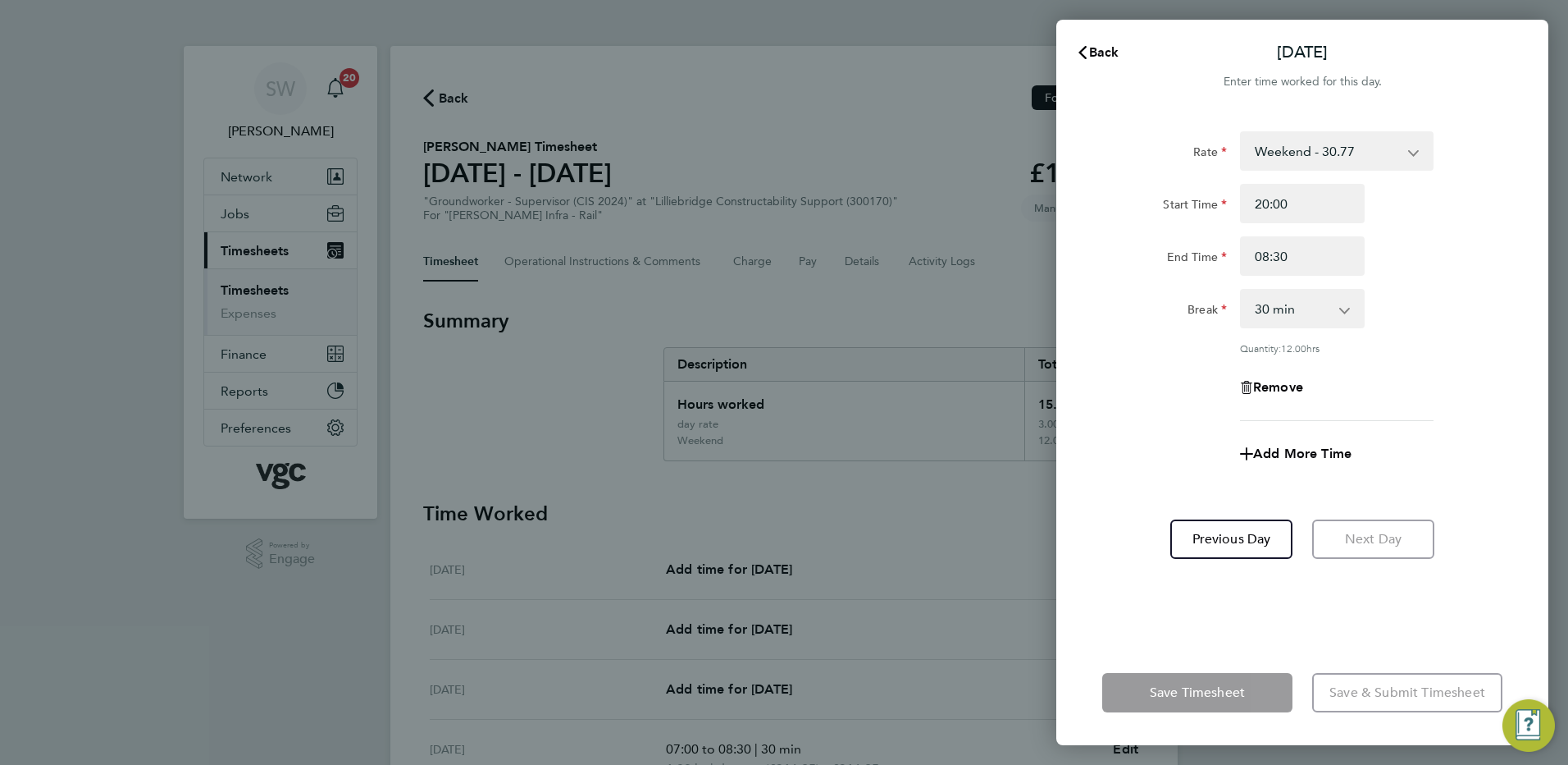
click at [1407, 154] on select "Weekend - 30.77 day rate - 316.25 Xmas / [GEOGRAPHIC_DATA] - 47.34 Bank Hol - 3…" at bounding box center [1327, 151] width 171 height 36
select select "30"
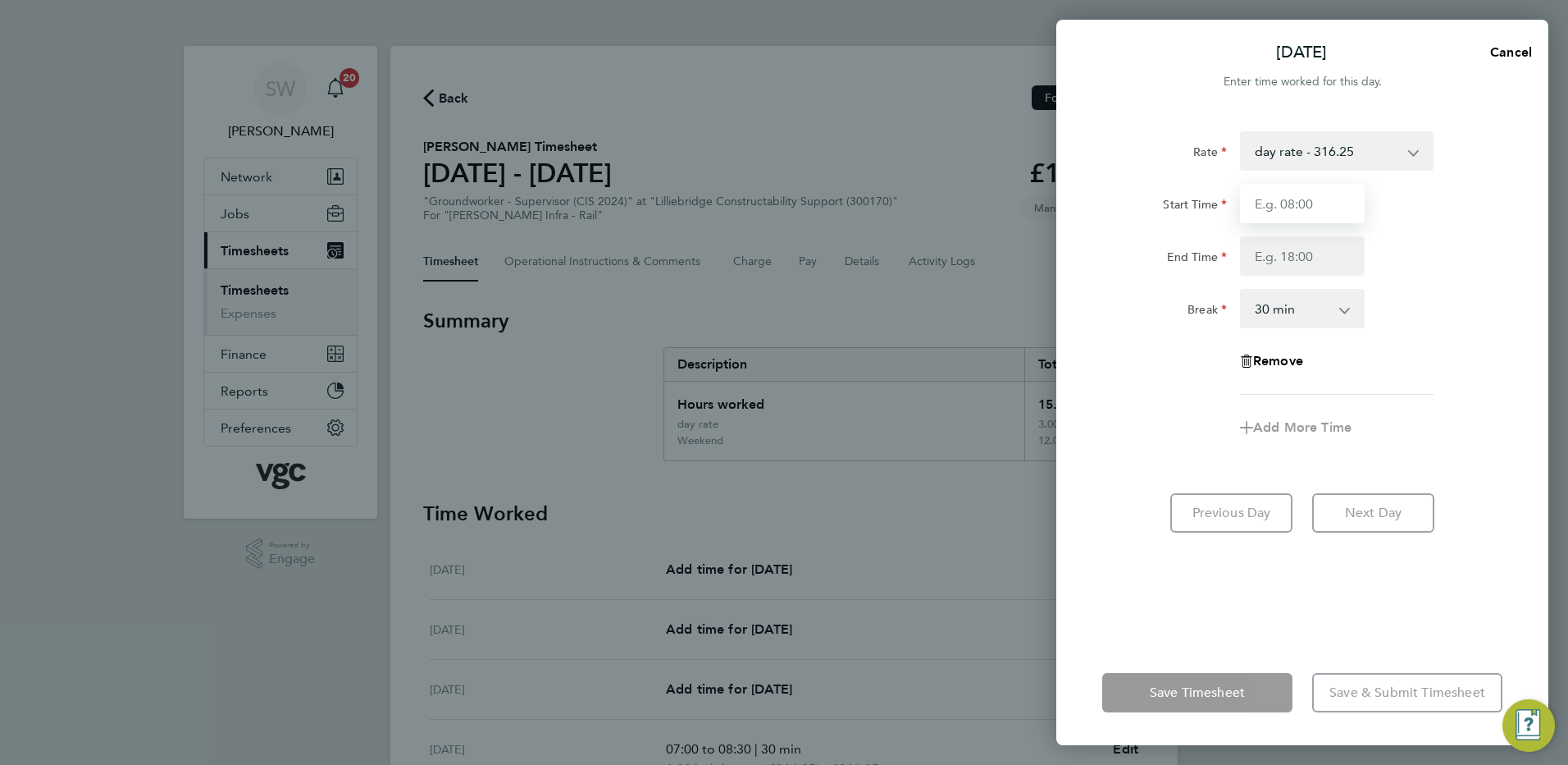
click at [1257, 206] on input "Start Time" at bounding box center [1303, 203] width 125 height 40
type input "07:00"
click at [1274, 263] on input "End Time" at bounding box center [1303, 256] width 125 height 40
type input "08:30"
click at [1388, 338] on div "Rate day rate - 316.25 Xmas / [GEOGRAPHIC_DATA] - 47.34 Bank Hol - 35.50 Mon-Th…" at bounding box center [1302, 263] width 400 height 264
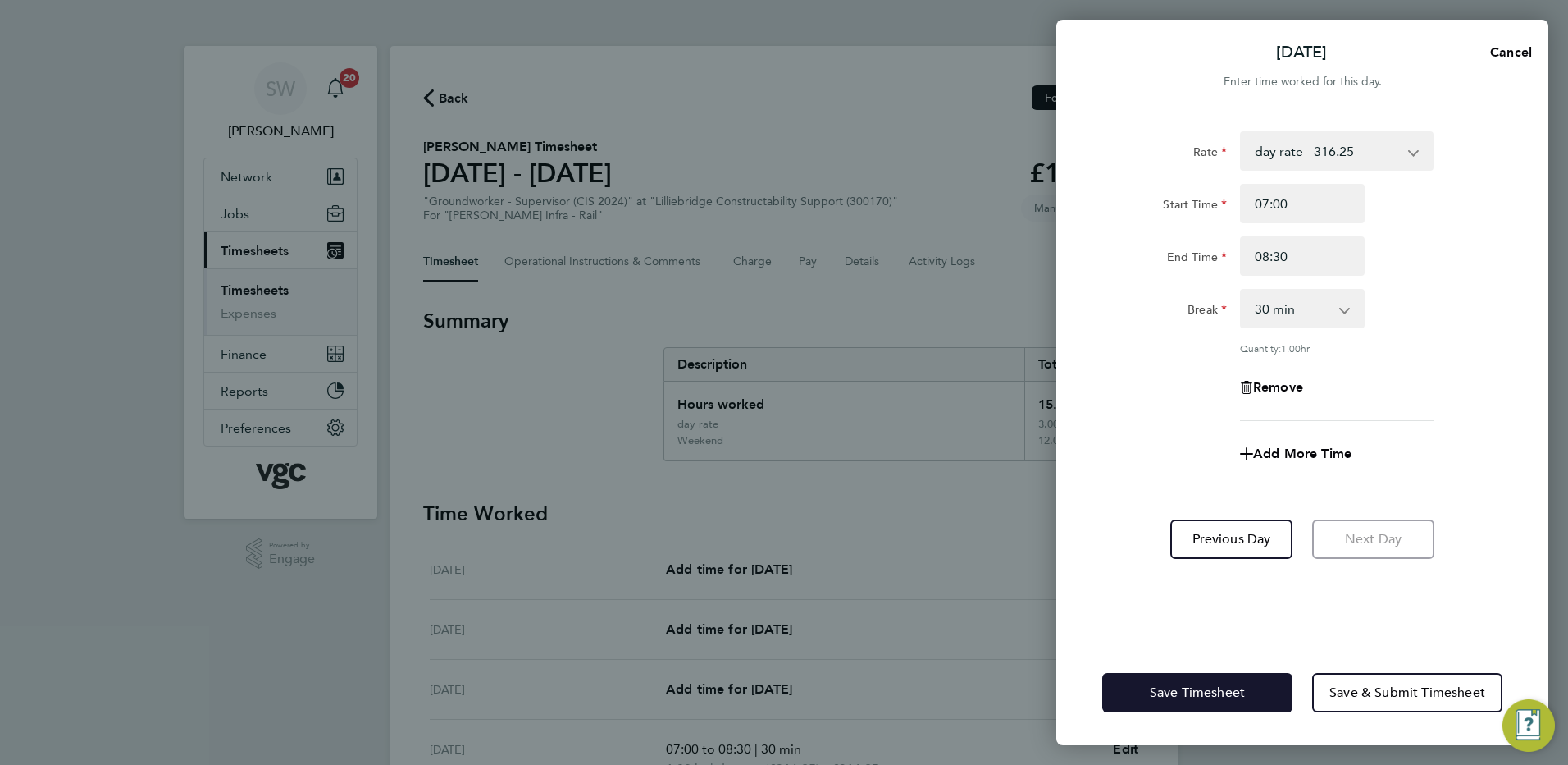
drag, startPoint x: 1176, startPoint y: 689, endPoint x: 1168, endPoint y: 682, distance: 10.6
click at [1173, 688] on span "Save Timesheet" at bounding box center [1197, 692] width 95 height 16
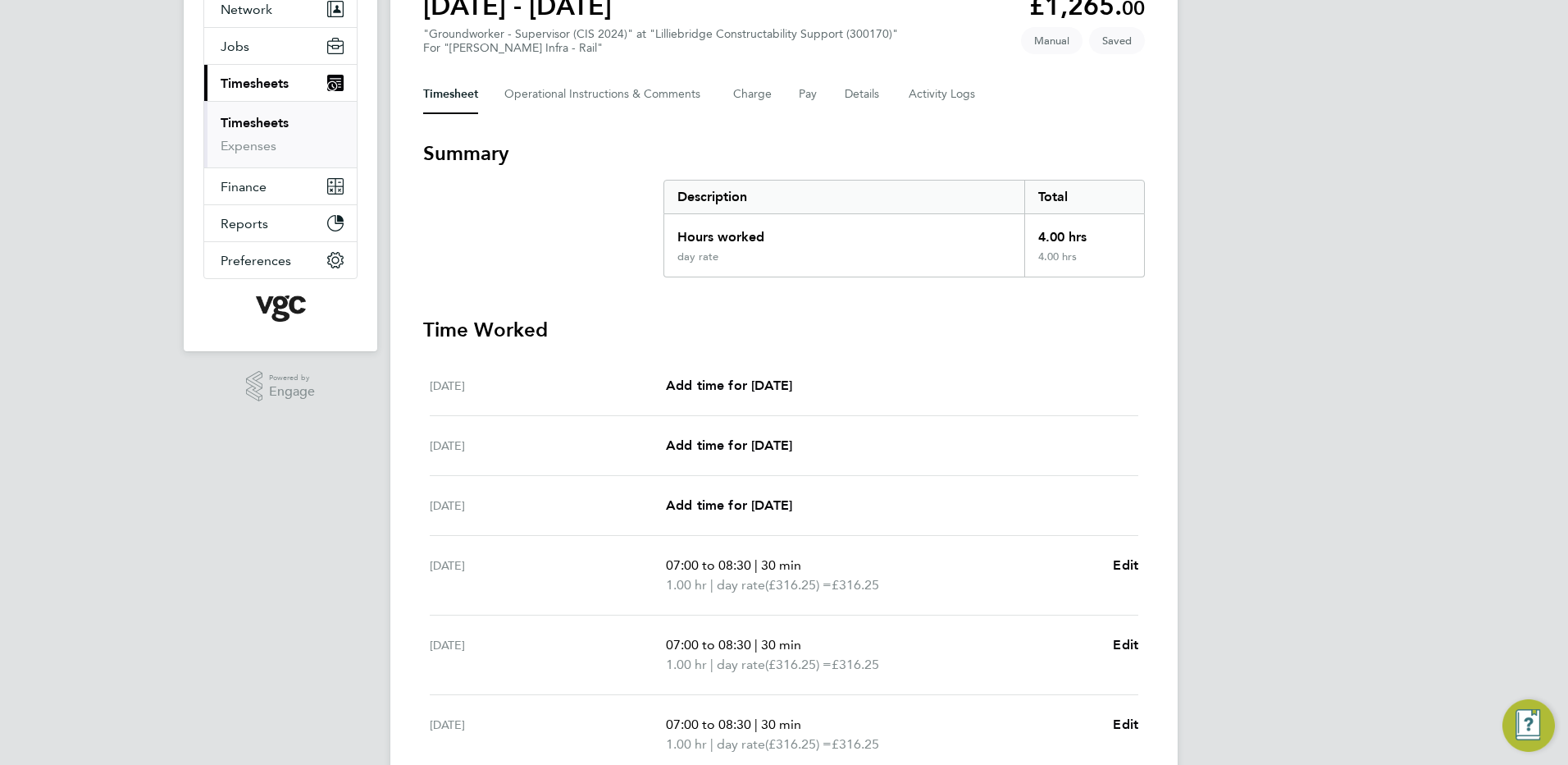
scroll to position [401, 0]
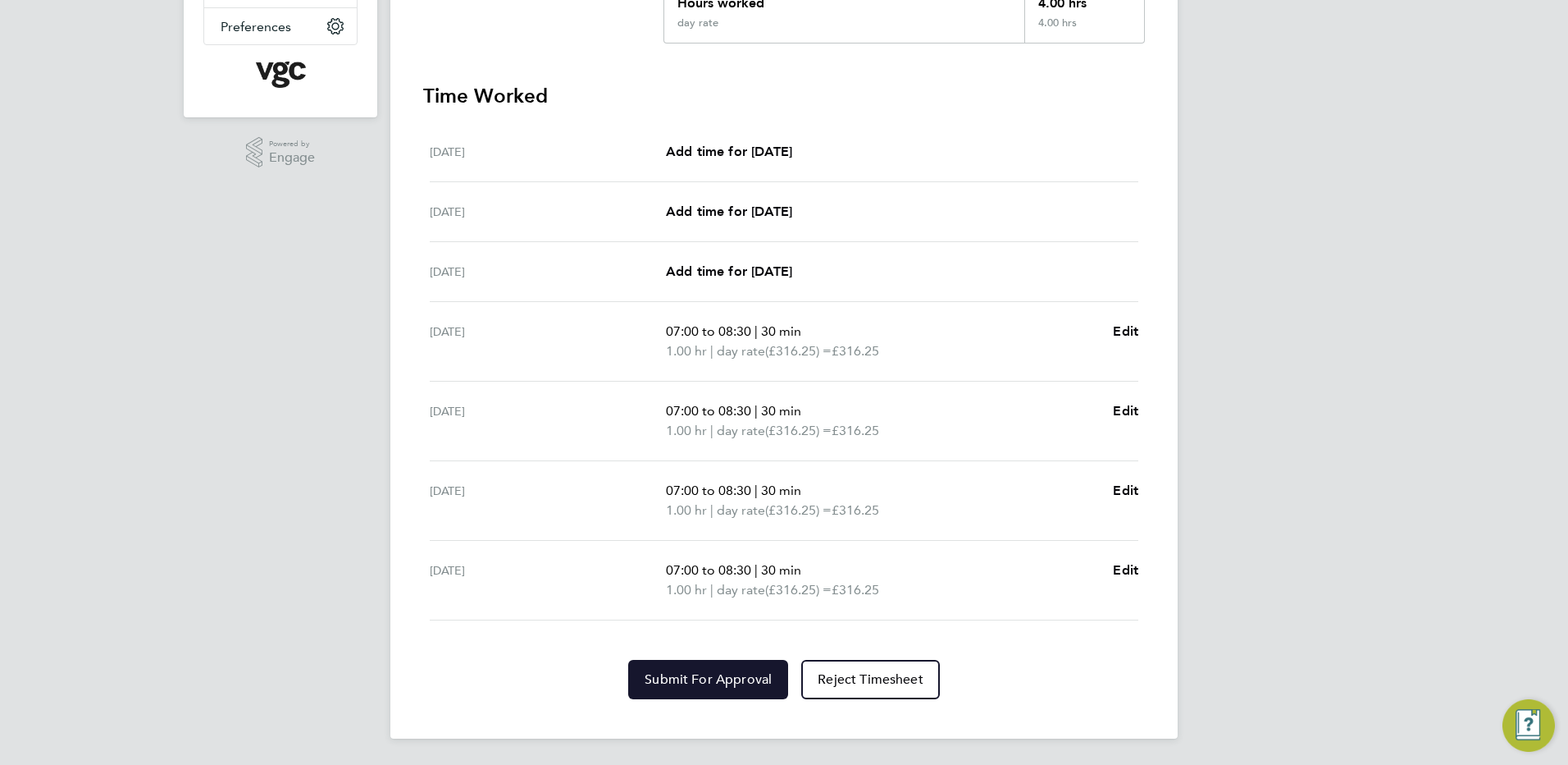
click at [686, 687] on button "Submit For Approval" at bounding box center [708, 679] width 160 height 40
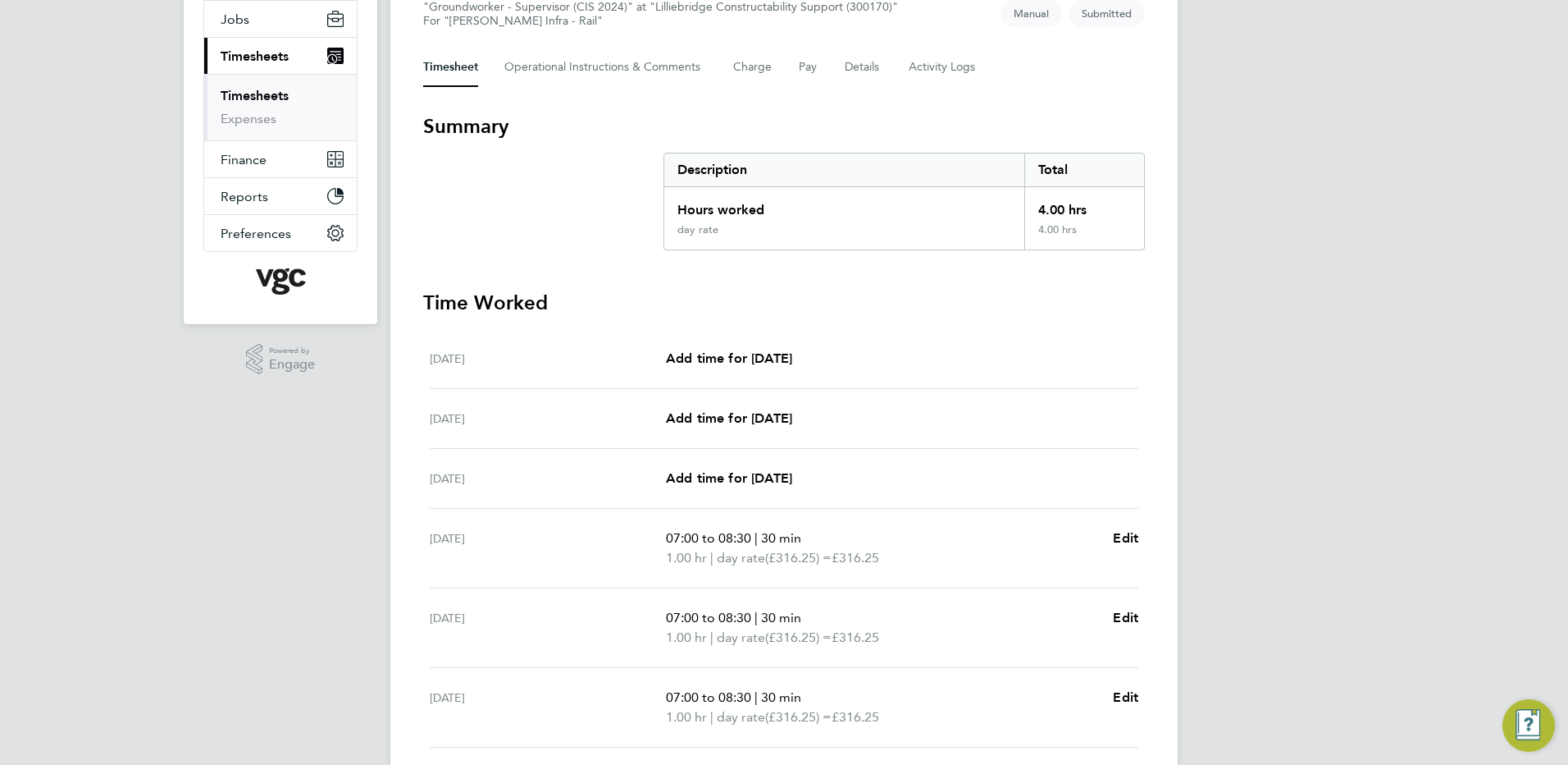
scroll to position [0, 0]
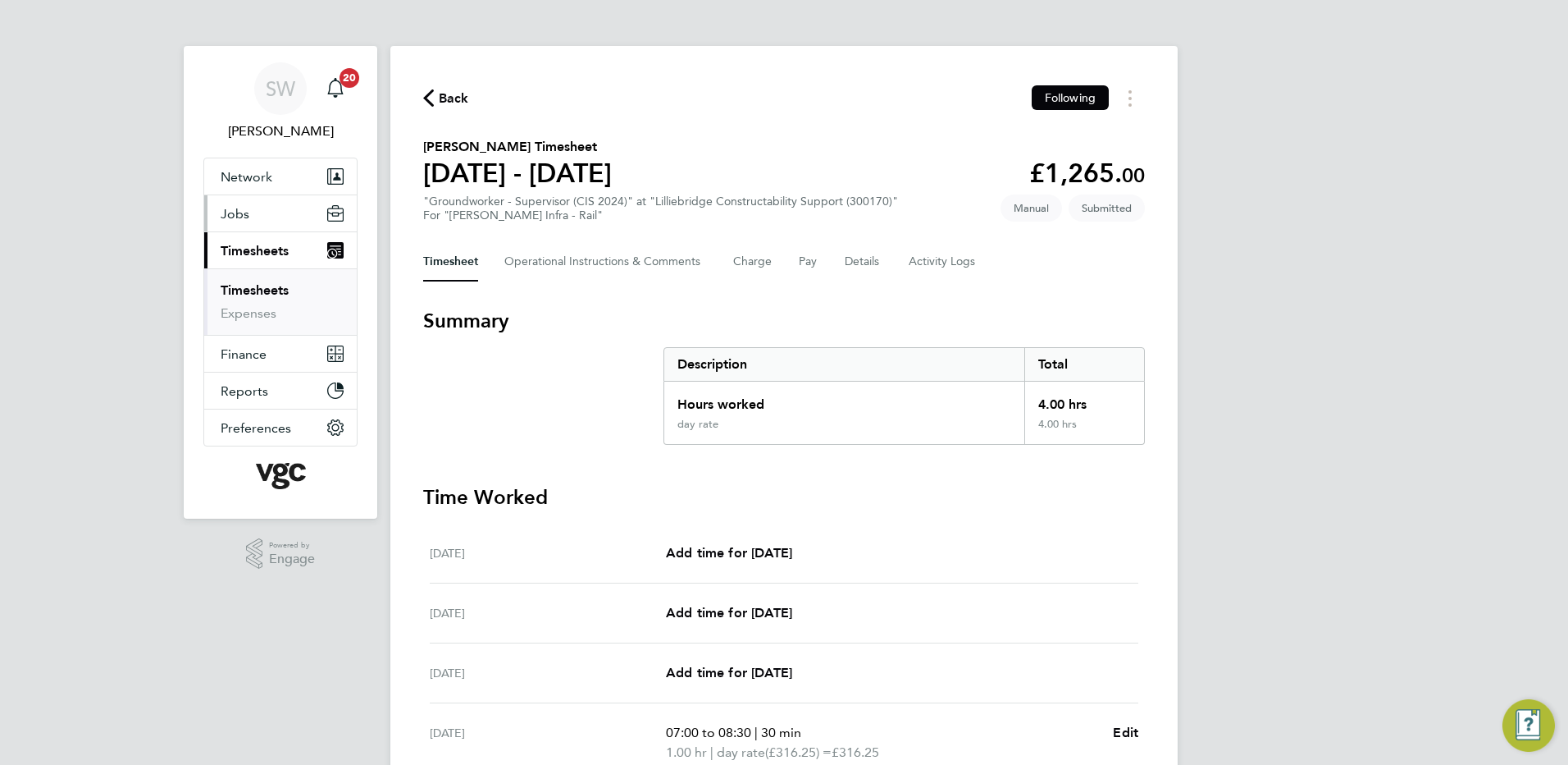
click at [225, 207] on span "Jobs" at bounding box center [235, 213] width 29 height 16
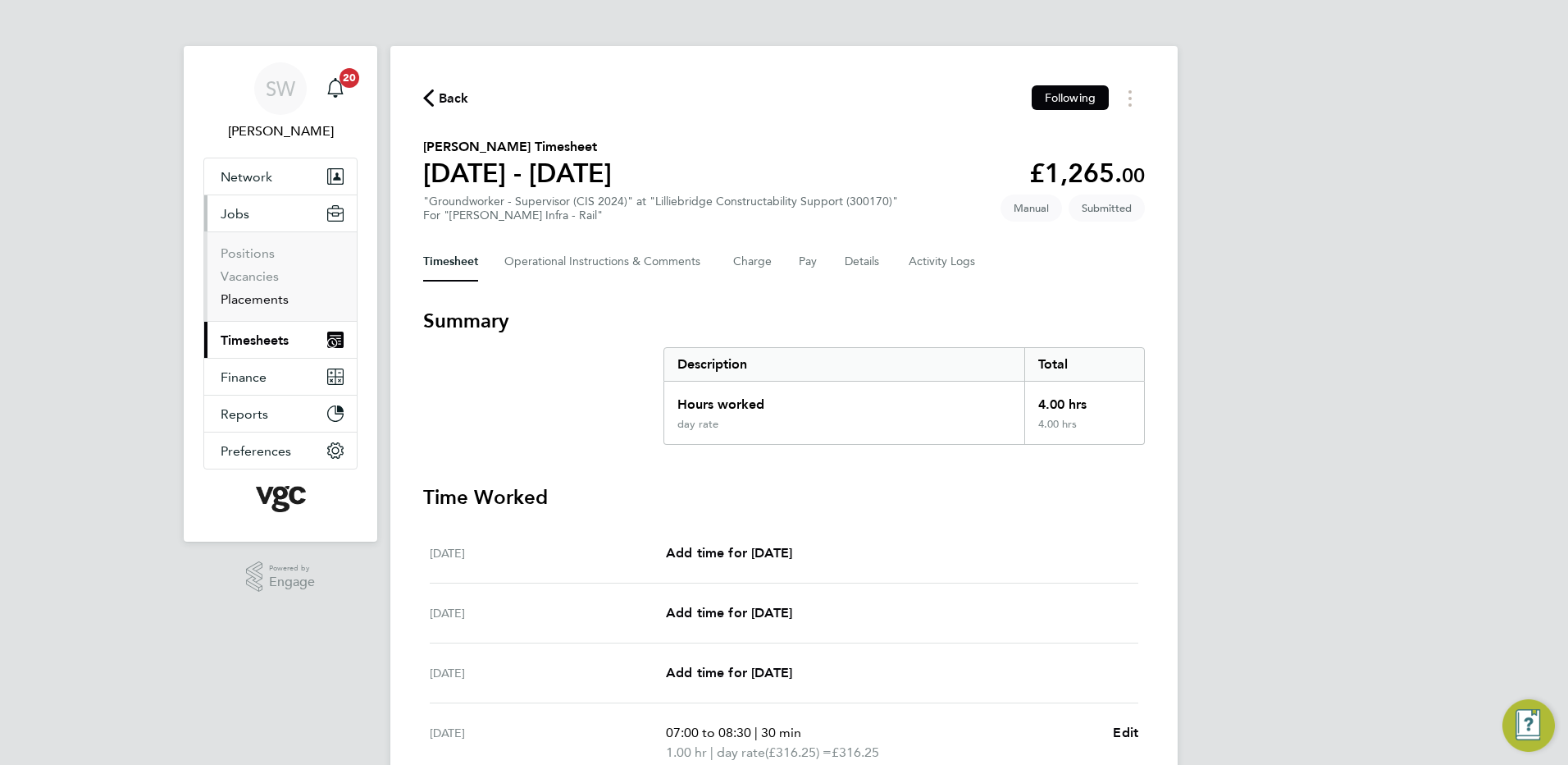
click at [258, 301] on link "Placements" at bounding box center [254, 299] width 68 height 16
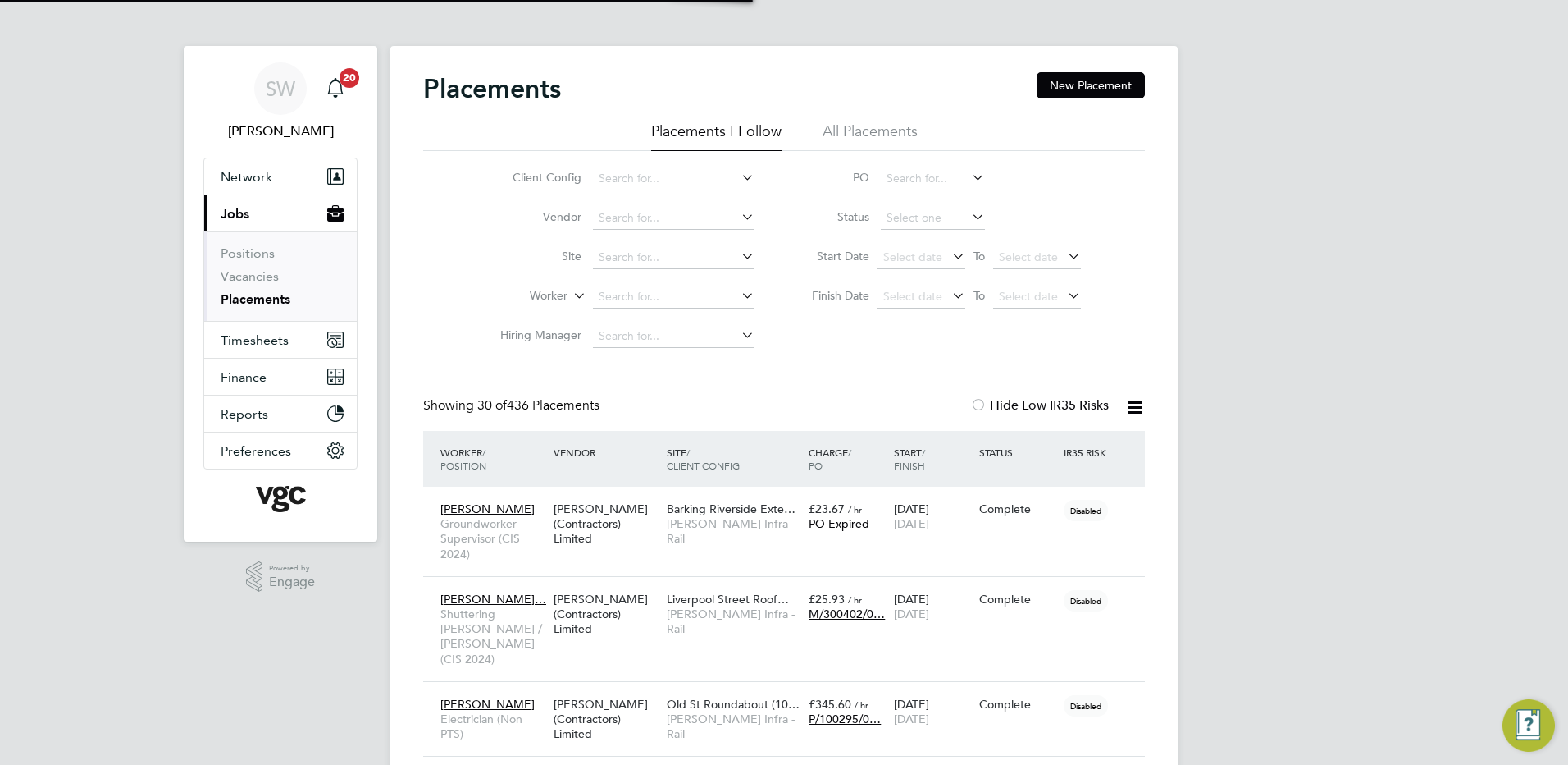
scroll to position [47, 142]
click at [251, 337] on span "Timesheets" at bounding box center [254, 340] width 68 height 16
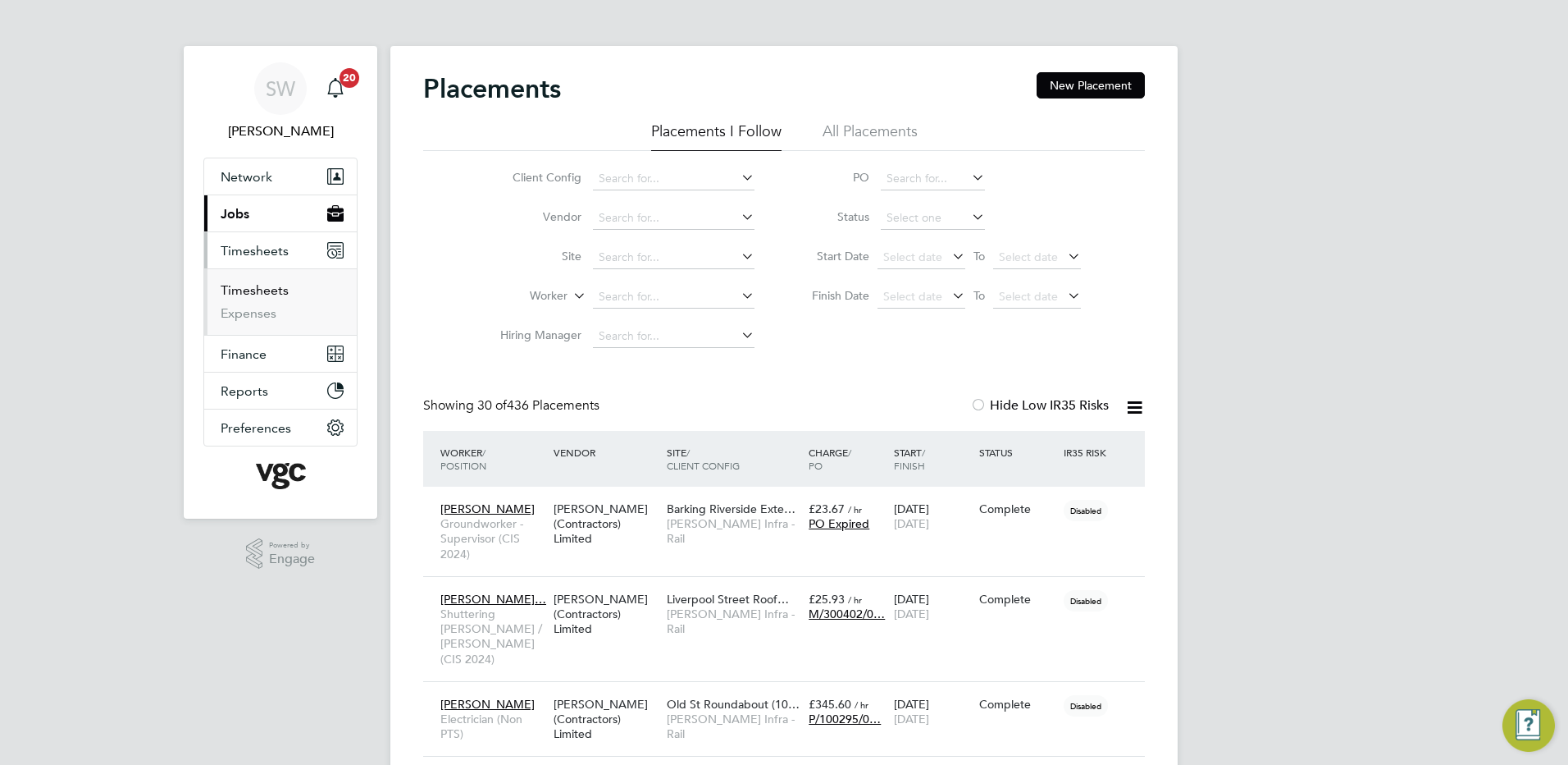
click at [248, 286] on link "Timesheets" at bounding box center [254, 290] width 68 height 16
